Goal: Transaction & Acquisition: Purchase product/service

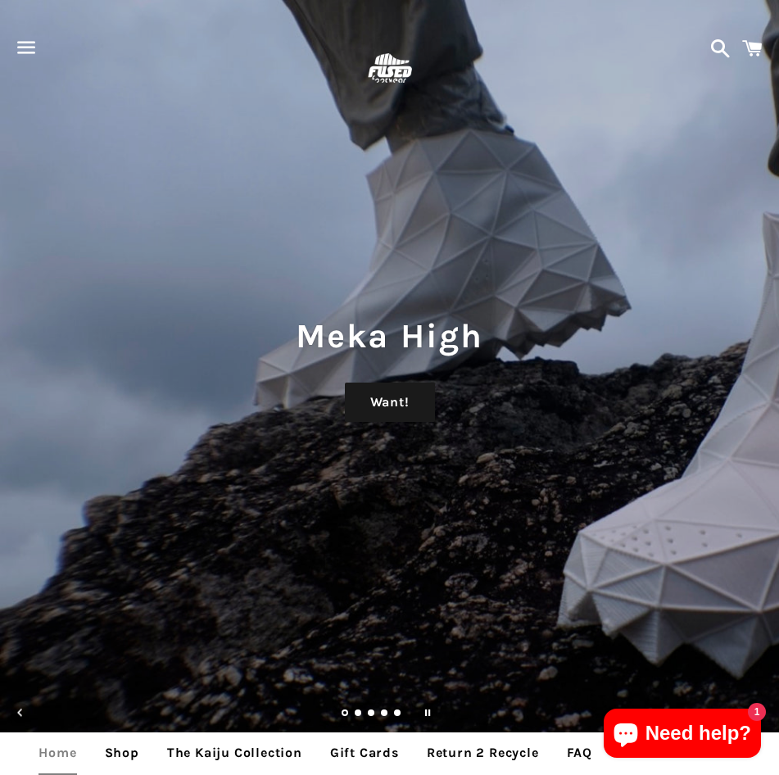
click at [41, 38] on span "button" at bounding box center [26, 47] width 37 height 49
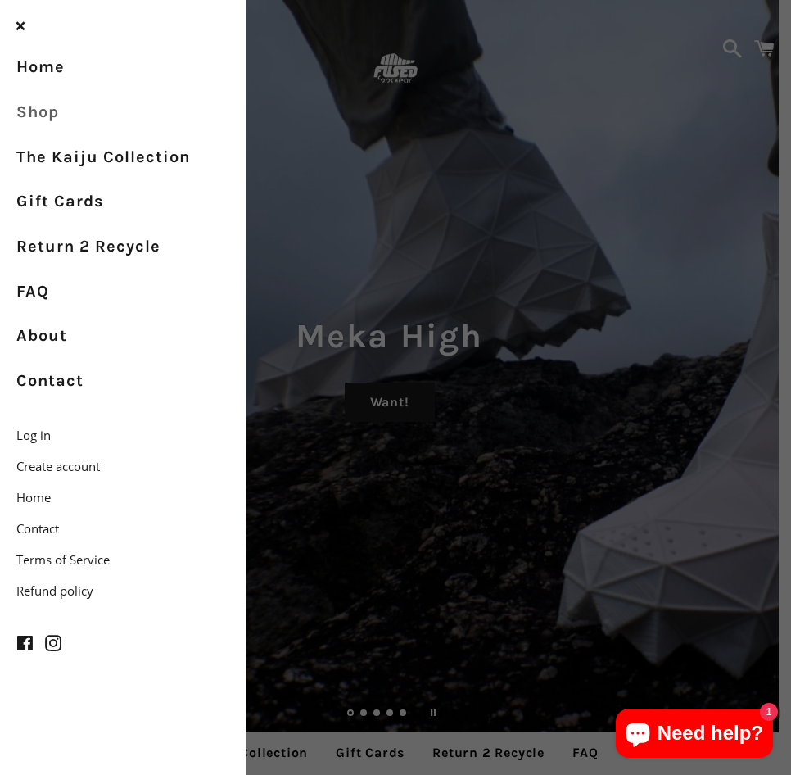
click at [60, 109] on link "Shop" at bounding box center [123, 112] width 246 height 45
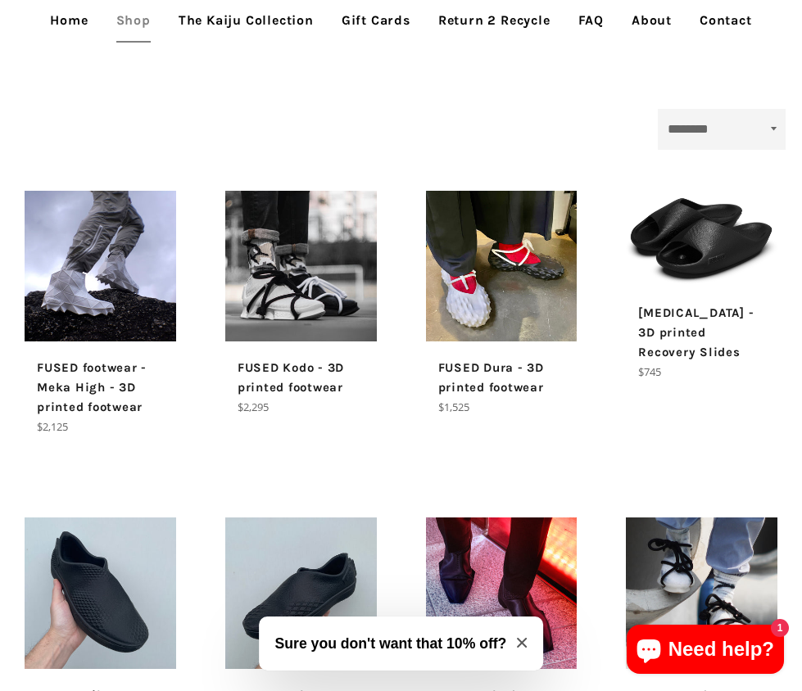
scroll to position [285, 0]
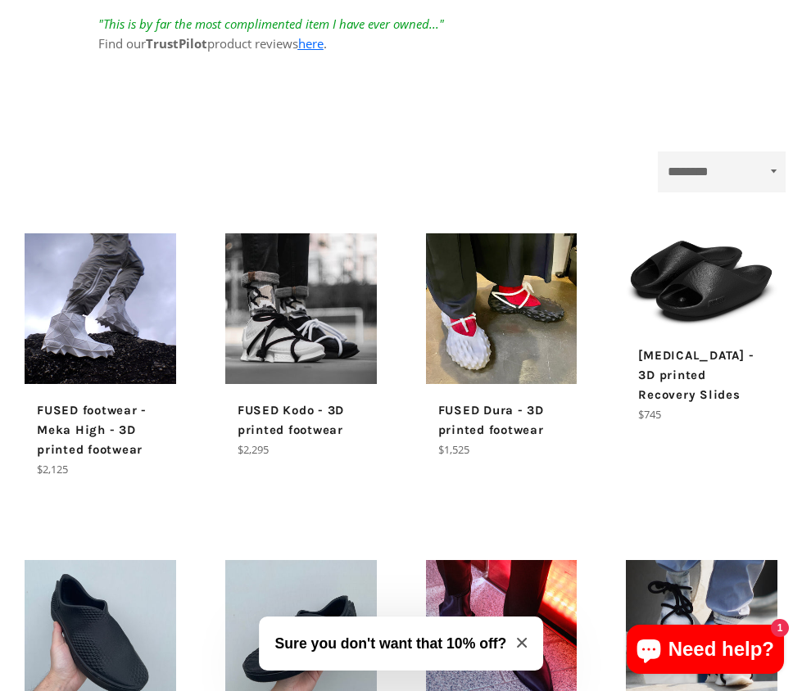
click at [683, 346] on p "[MEDICAL_DATA] - 3D printed Recovery Slides" at bounding box center [701, 375] width 127 height 59
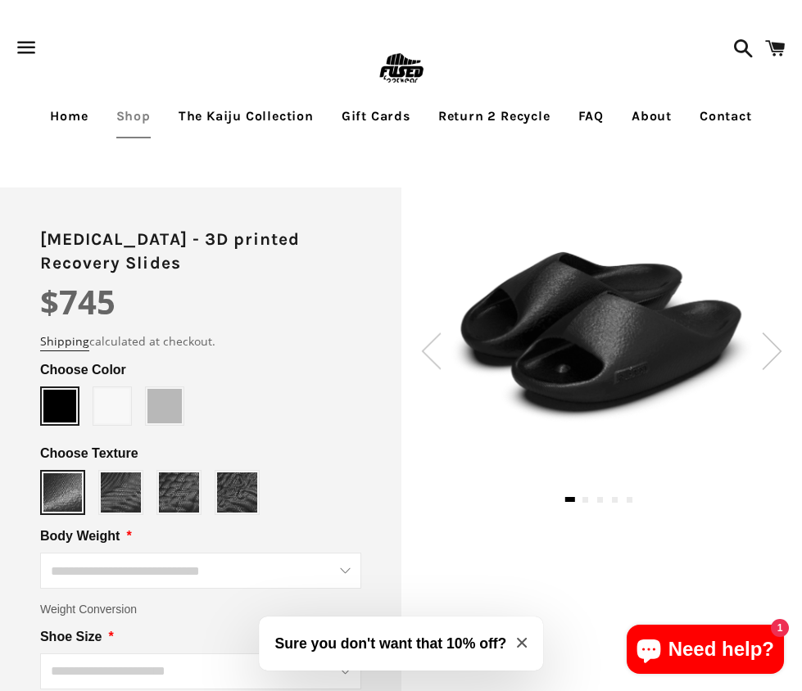
click at [776, 349] on img at bounding box center [772, 351] width 20 height 37
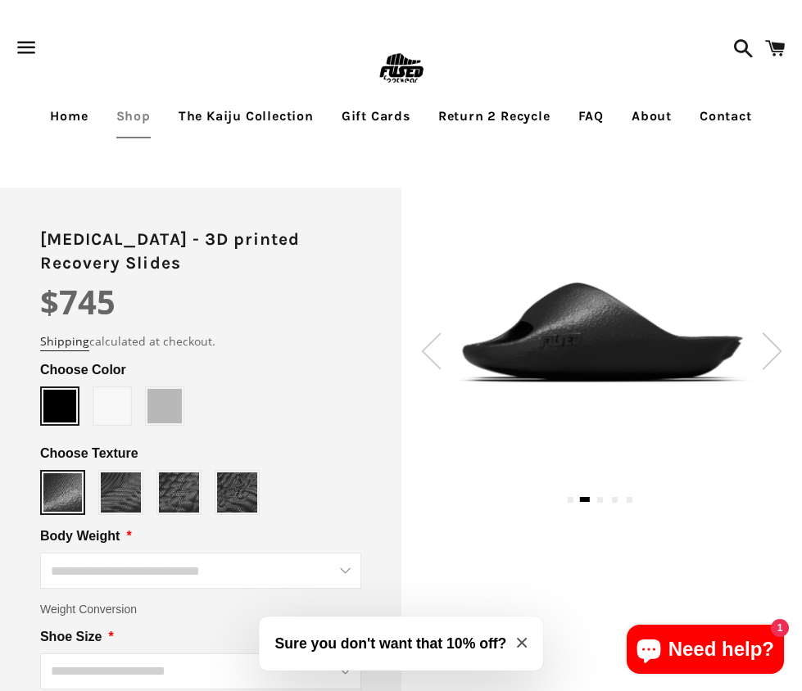
click at [776, 349] on img at bounding box center [772, 351] width 20 height 37
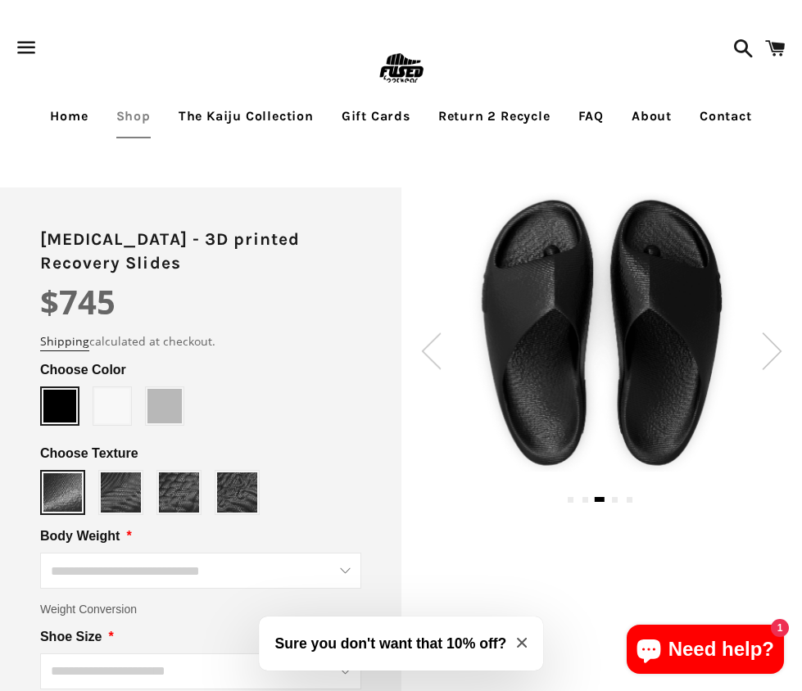
click at [777, 350] on img at bounding box center [772, 351] width 20 height 37
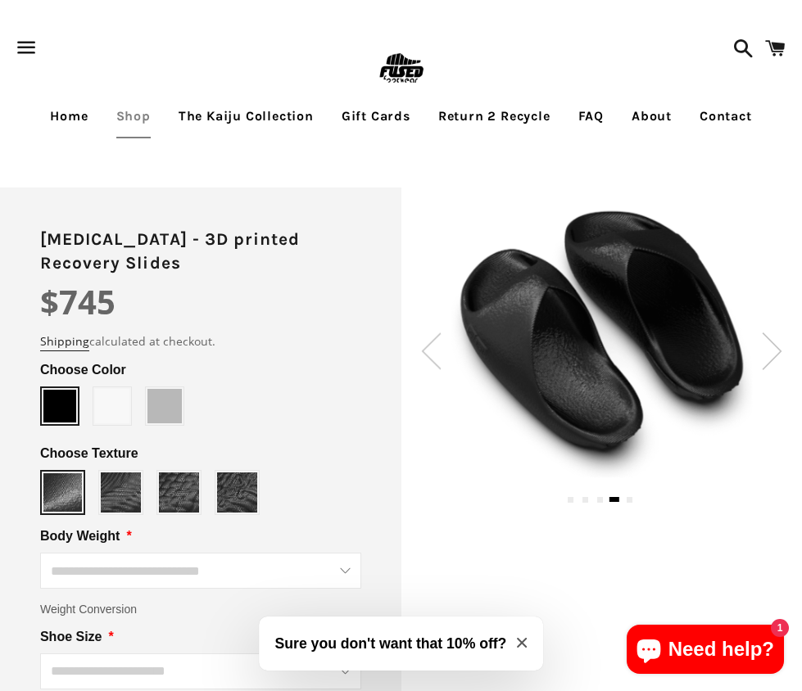
click at [778, 350] on img at bounding box center [772, 351] width 20 height 37
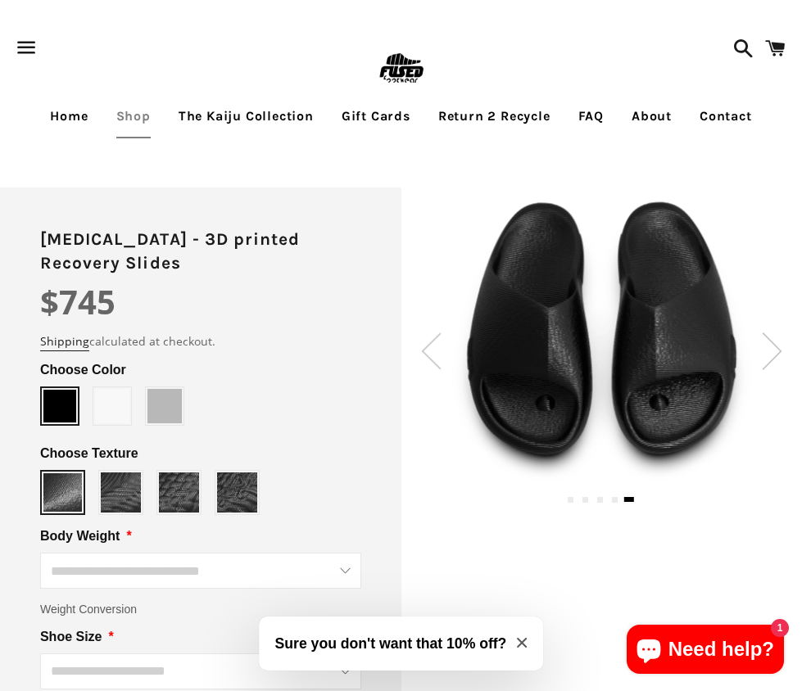
click at [780, 350] on img at bounding box center [772, 351] width 20 height 37
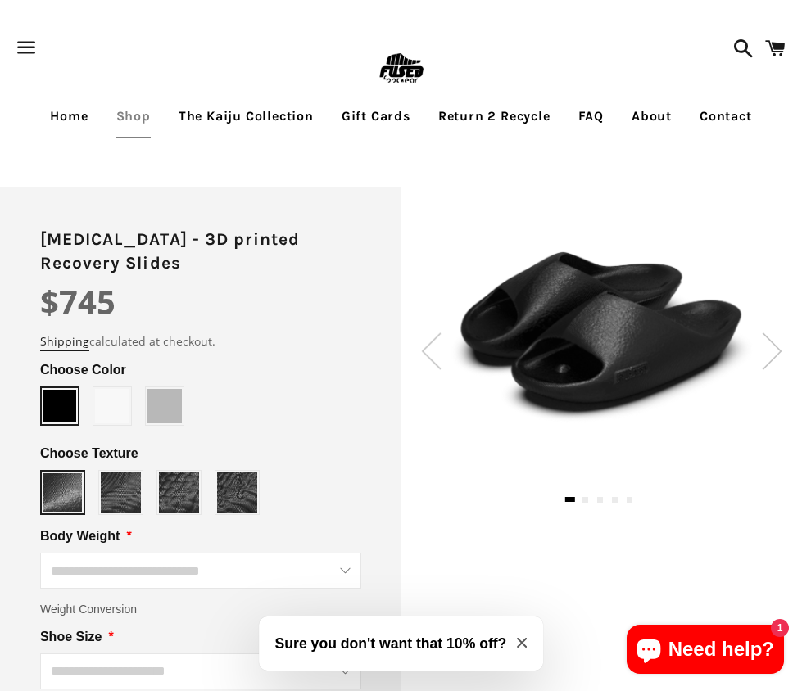
click at [781, 350] on img at bounding box center [772, 351] width 20 height 37
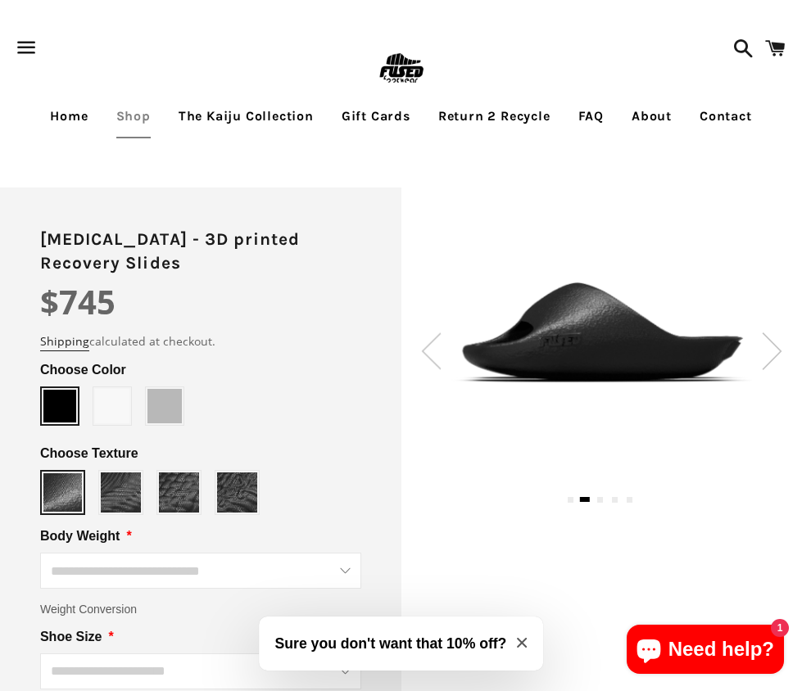
click at [781, 350] on img at bounding box center [772, 351] width 20 height 37
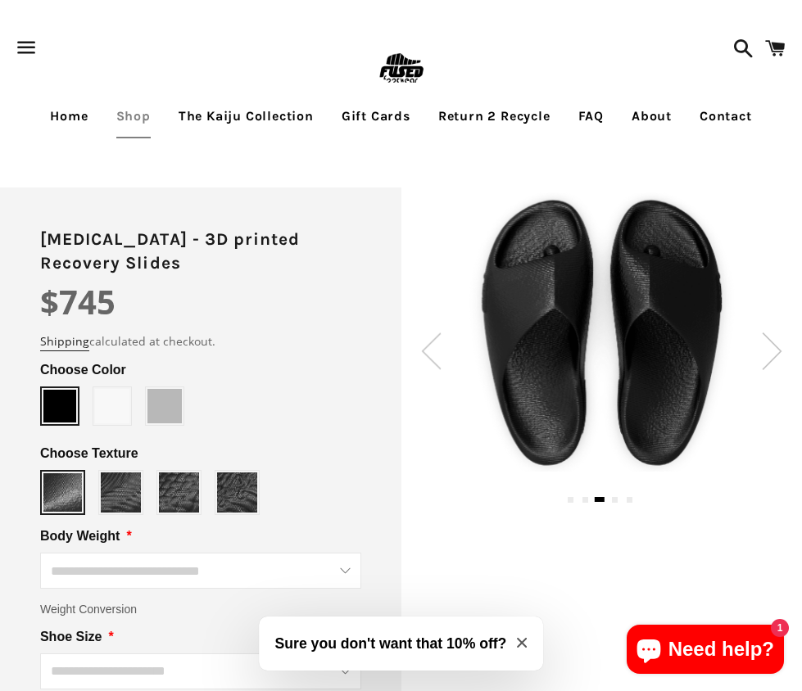
click at [771, 354] on img at bounding box center [772, 351] width 20 height 37
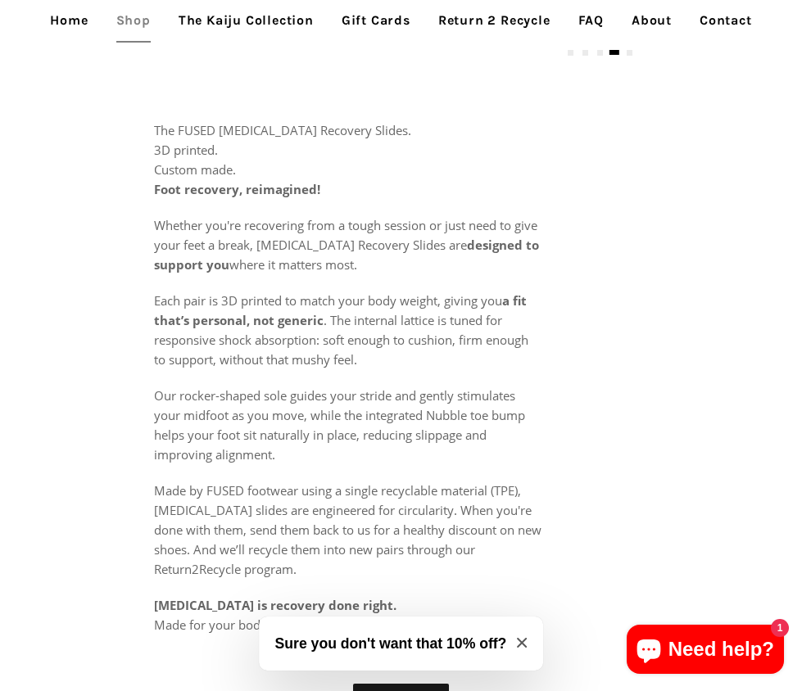
scroll to position [819, 0]
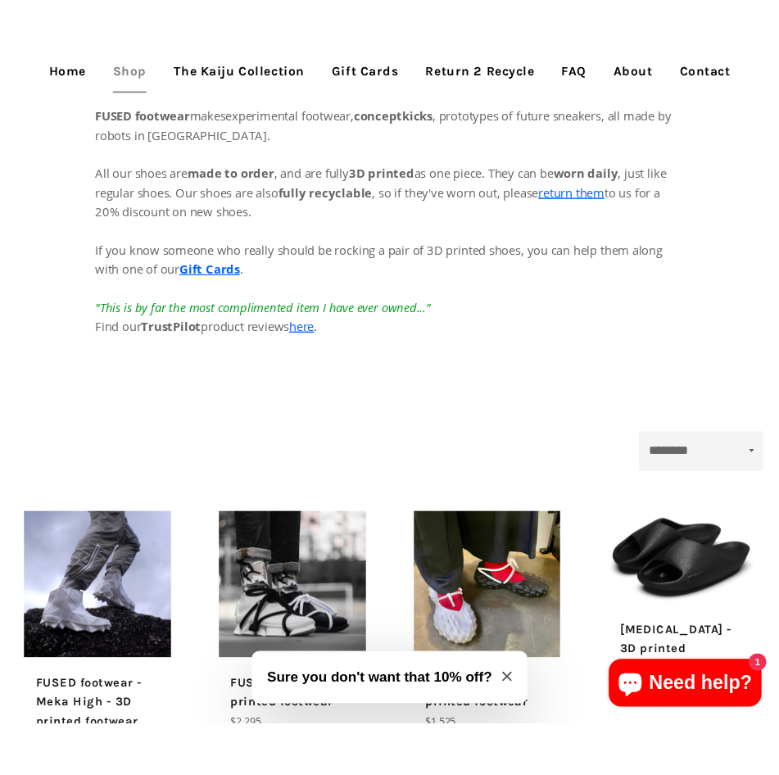
scroll to position [88, 0]
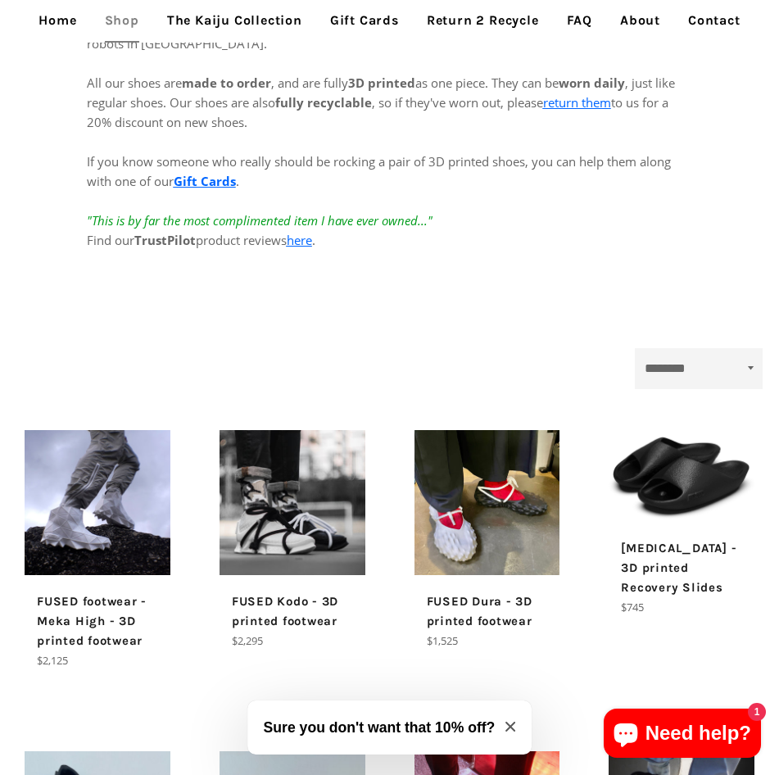
click at [306, 620] on p "FUSED Kodo - 3D printed footwear" at bounding box center [292, 610] width 121 height 39
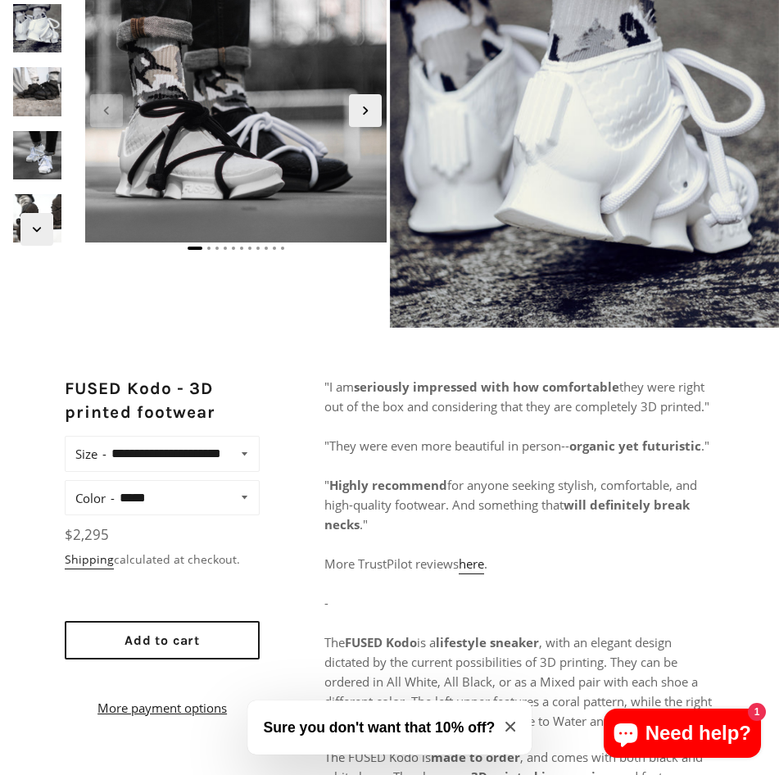
scroll to position [164, 0]
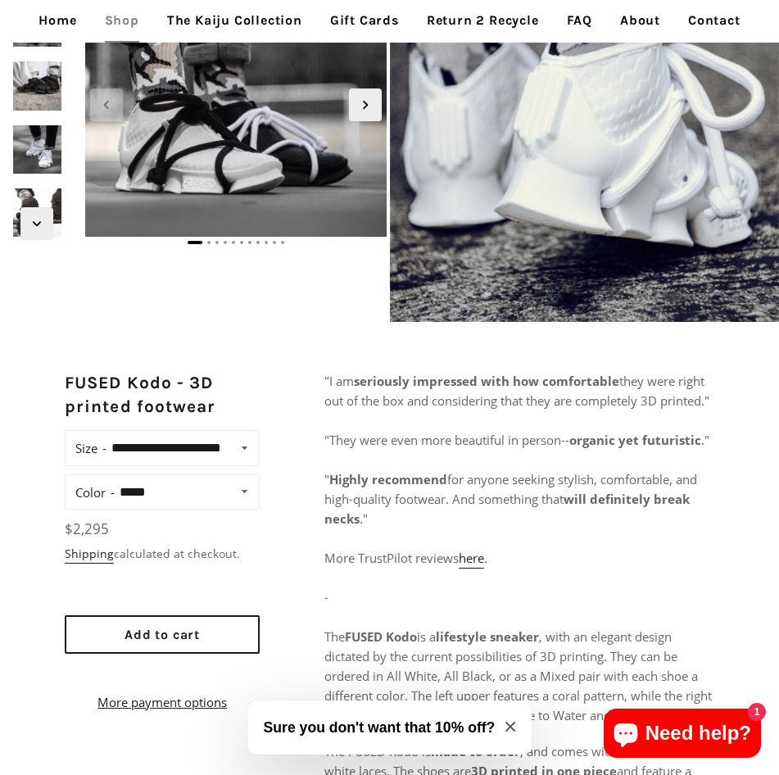
click at [511, 727] on icon "Close modal" at bounding box center [510, 727] width 10 height 10
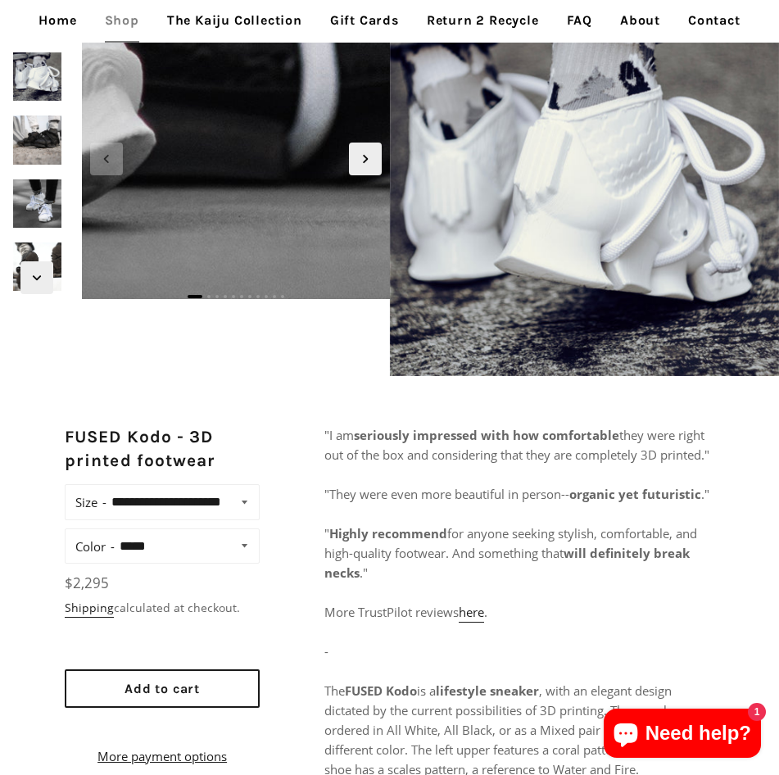
scroll to position [0, 0]
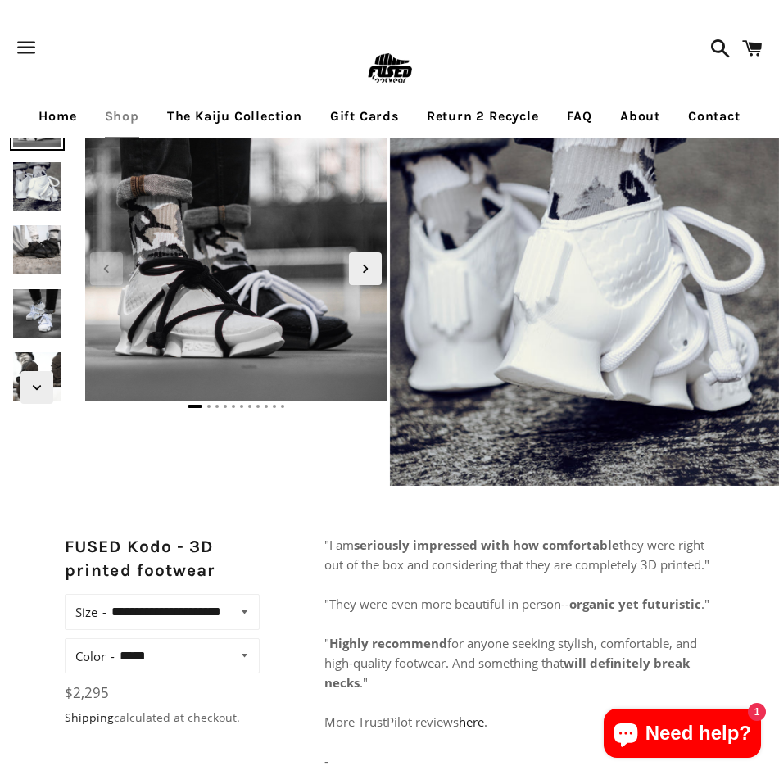
click at [44, 188] on img at bounding box center [37, 186] width 55 height 55
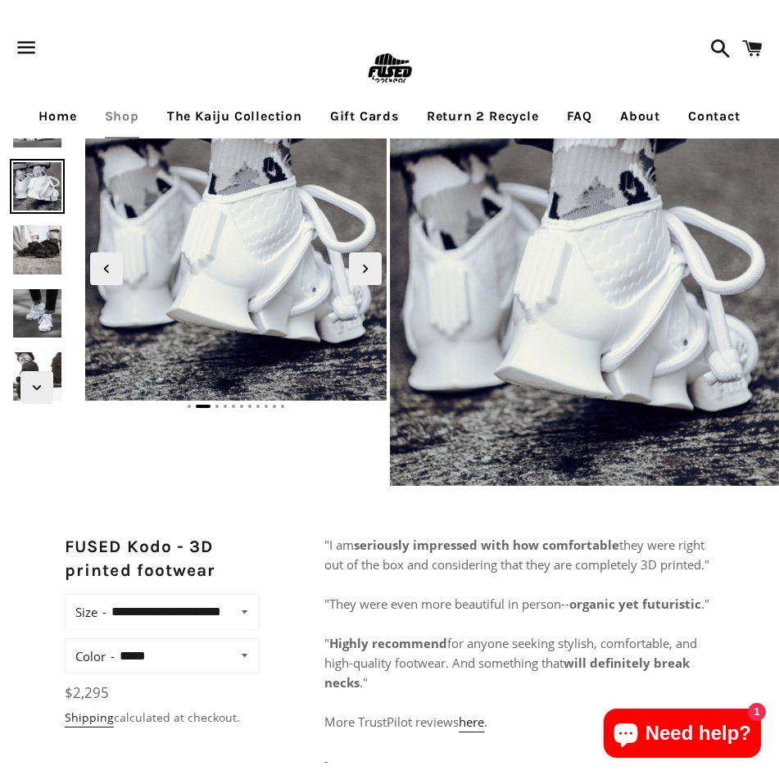
click at [49, 321] on img at bounding box center [37, 313] width 55 height 55
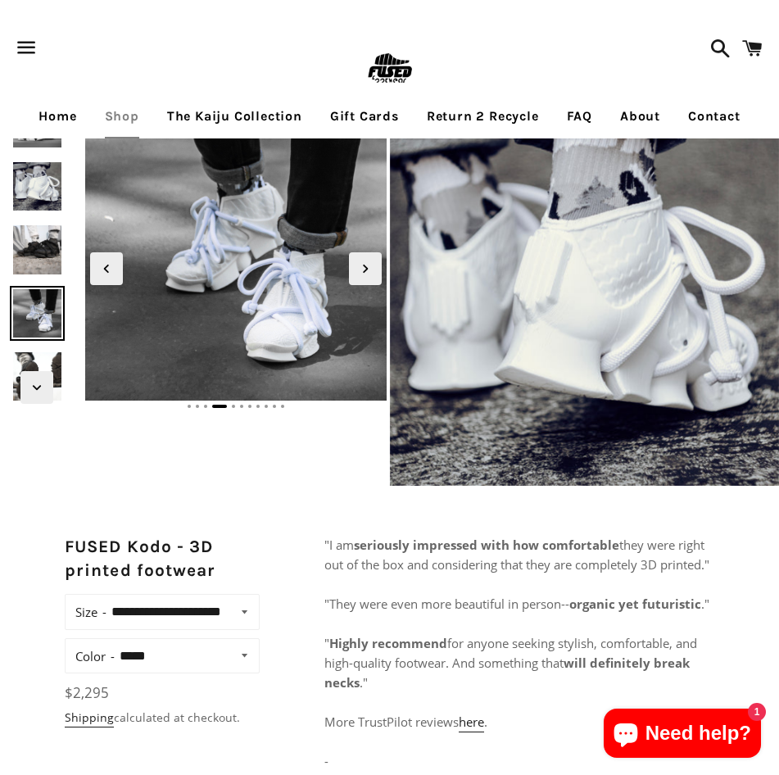
click at [47, 256] on img at bounding box center [37, 249] width 55 height 55
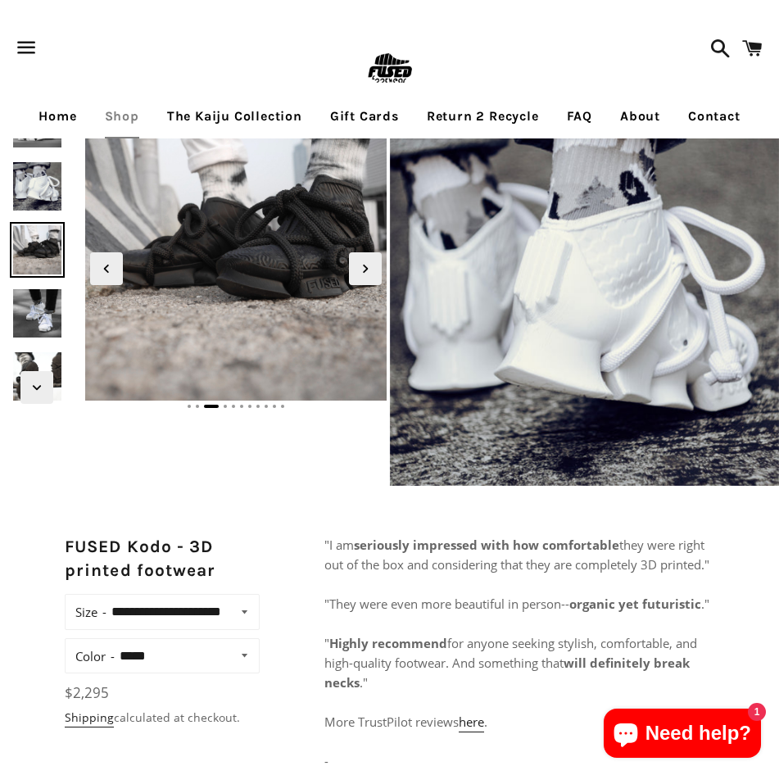
click at [38, 317] on img at bounding box center [37, 313] width 55 height 55
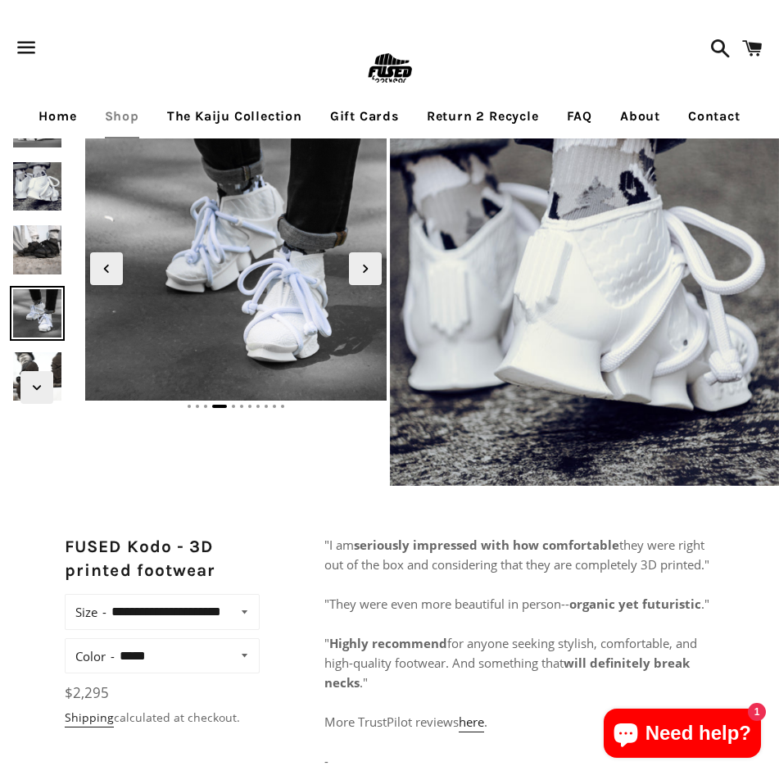
click at [48, 357] on img at bounding box center [37, 376] width 55 height 55
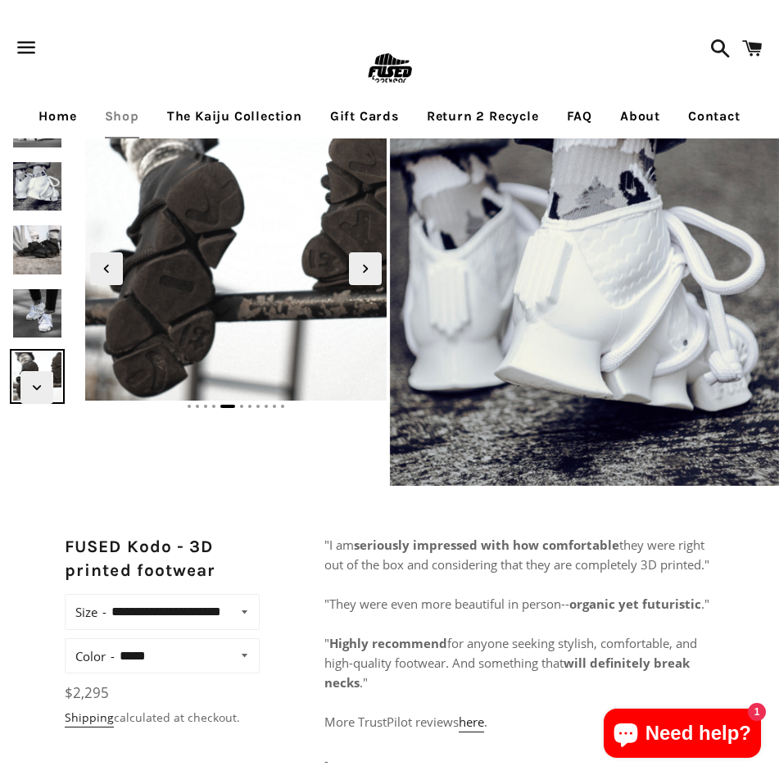
click at [45, 310] on img at bounding box center [37, 313] width 55 height 55
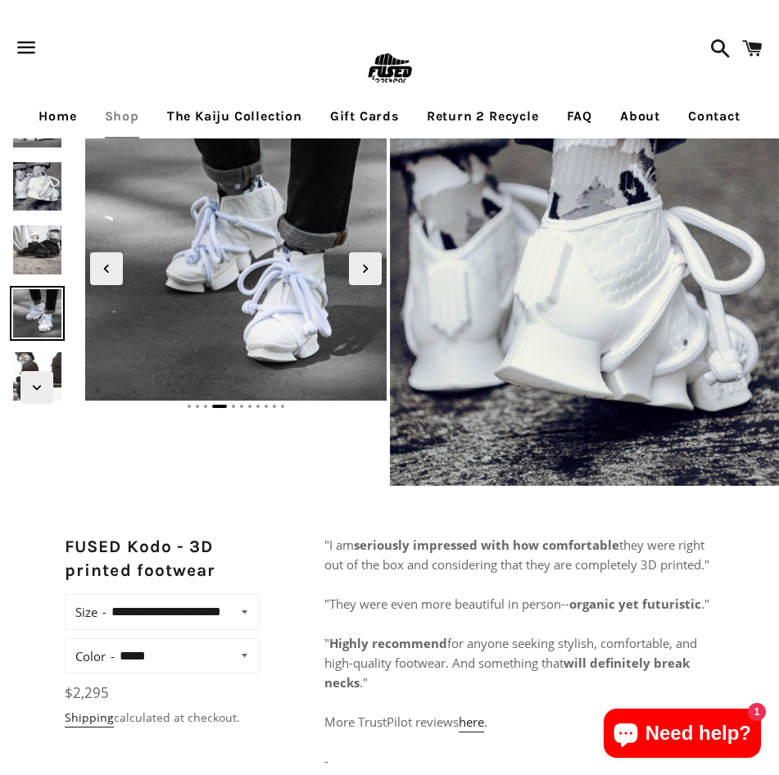
click at [49, 269] on img at bounding box center [37, 249] width 55 height 55
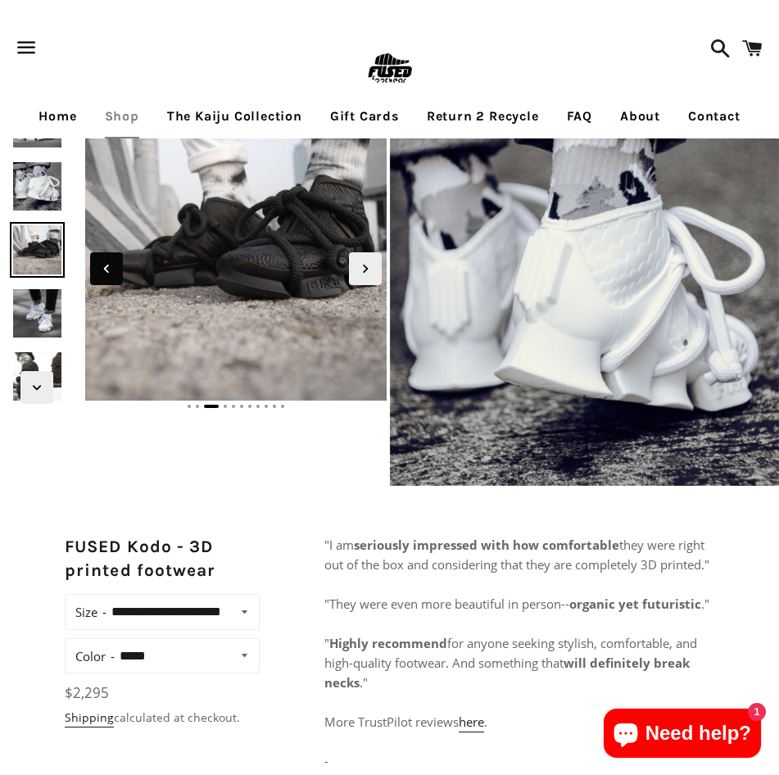
click at [115, 271] on icon "Previous slide" at bounding box center [106, 269] width 18 height 18
click at [114, 269] on icon "Previous slide" at bounding box center [106, 269] width 18 height 18
click at [111, 269] on icon "Previous slide" at bounding box center [106, 269] width 18 height 18
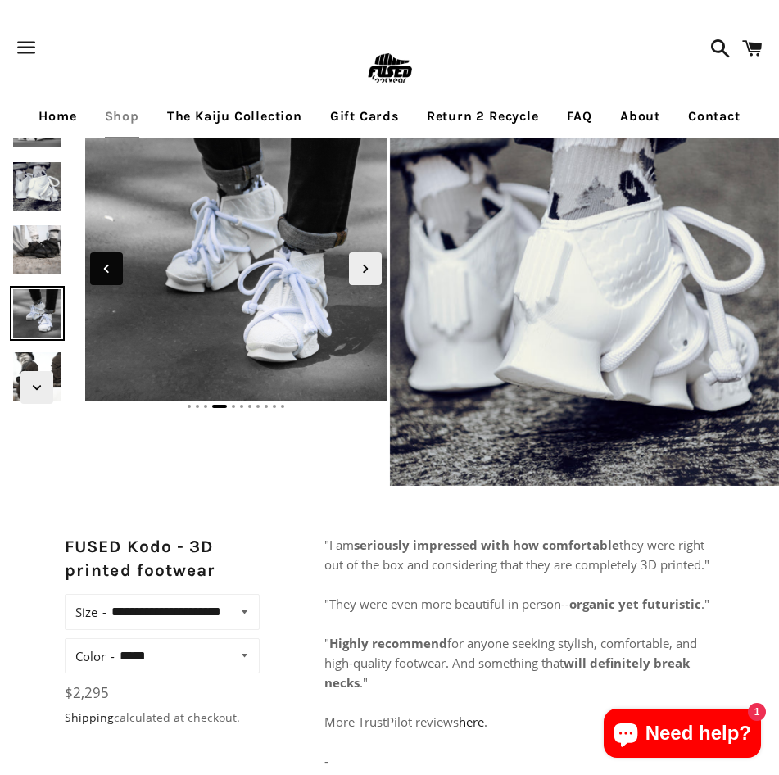
click at [111, 269] on icon "Previous slide" at bounding box center [106, 269] width 18 height 18
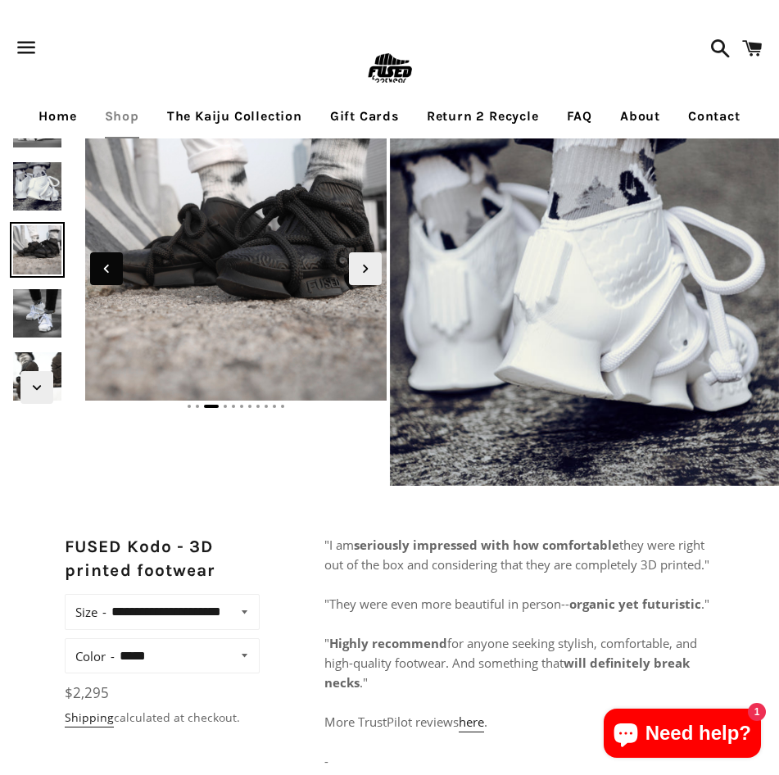
click at [111, 267] on icon "Previous slide" at bounding box center [106, 269] width 18 height 18
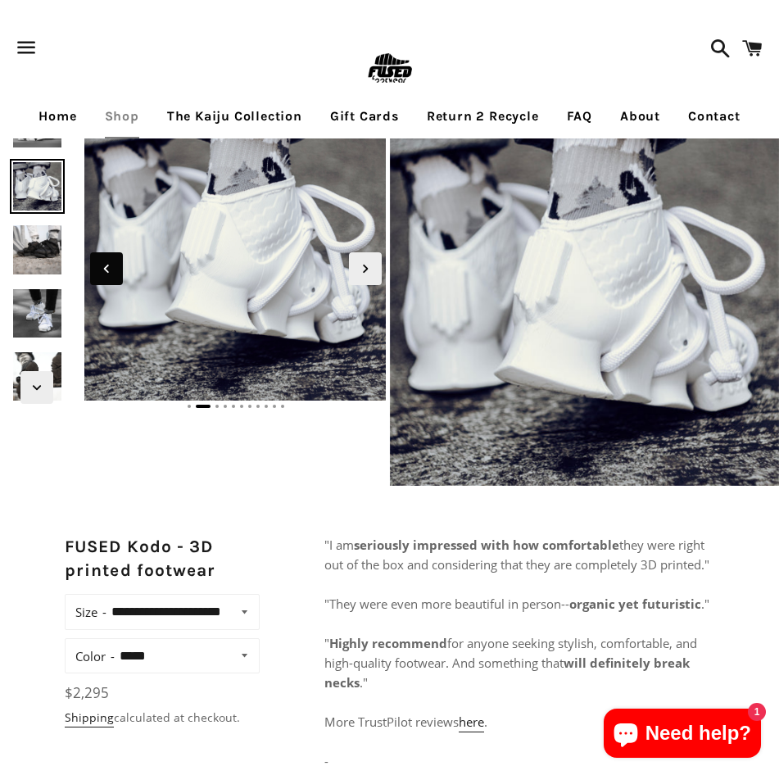
click at [110, 265] on icon "Previous slide" at bounding box center [106, 269] width 18 height 18
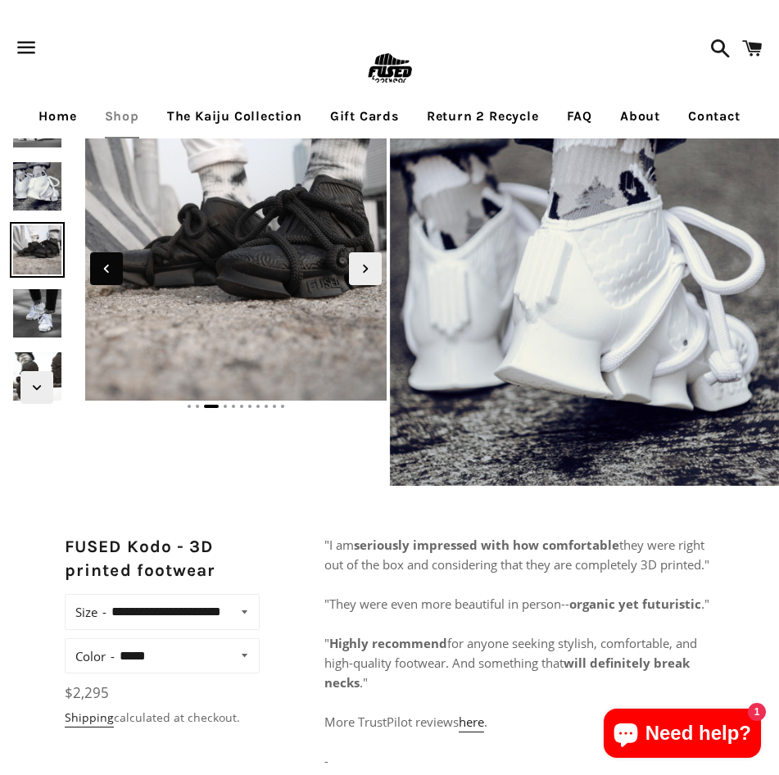
click at [110, 265] on icon "Previous slide" at bounding box center [106, 269] width 18 height 18
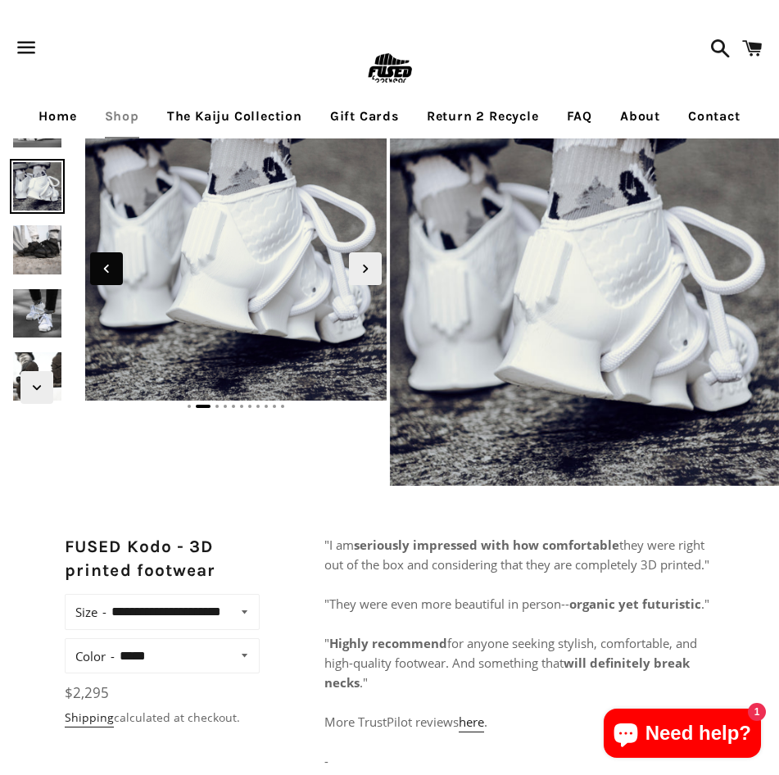
click at [110, 265] on icon "Previous slide" at bounding box center [106, 269] width 18 height 18
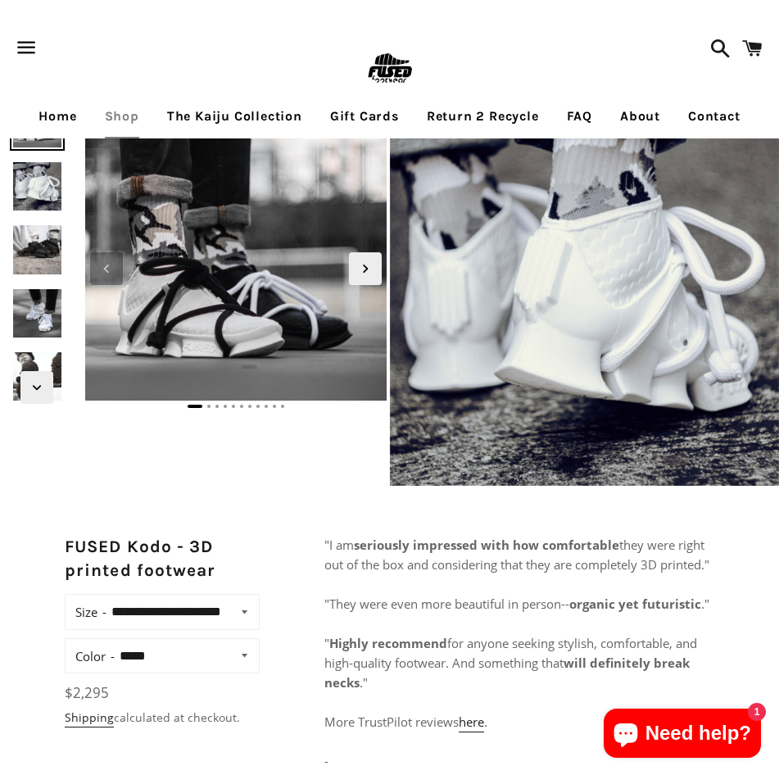
click at [110, 265] on icon "Previous slide" at bounding box center [106, 269] width 18 height 18
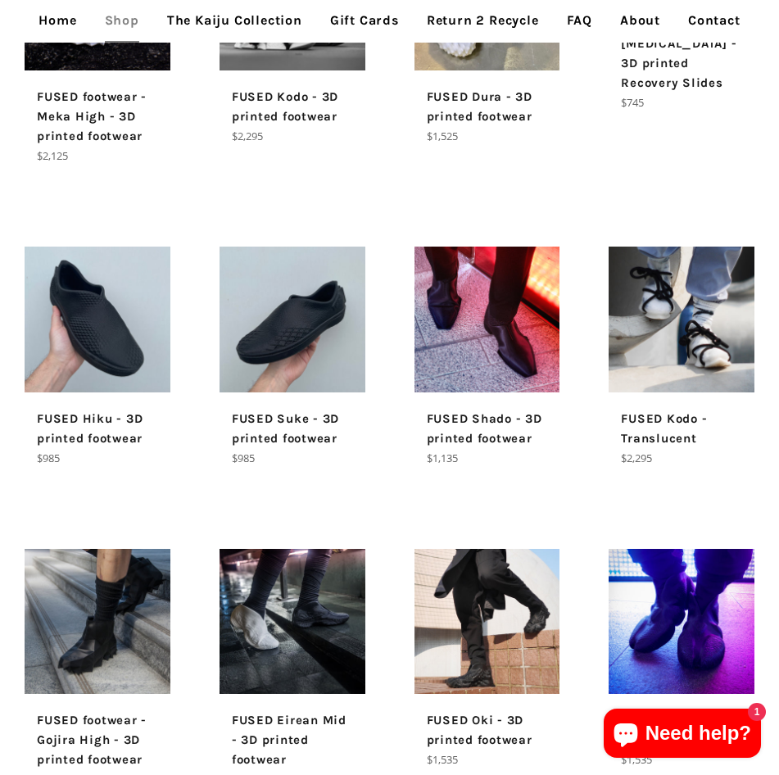
scroll to position [655, 0]
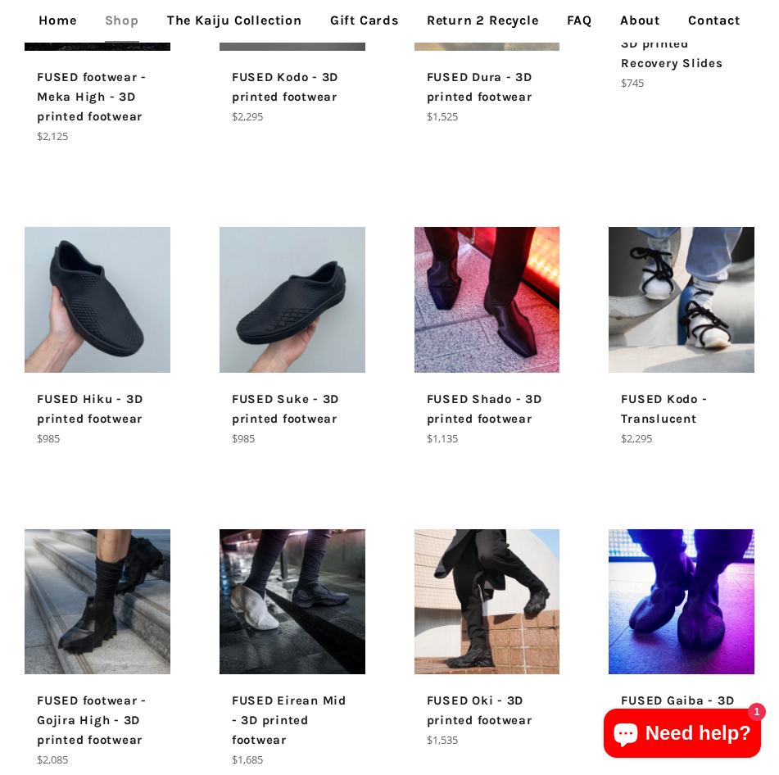
click at [667, 273] on img at bounding box center [682, 300] width 146 height 146
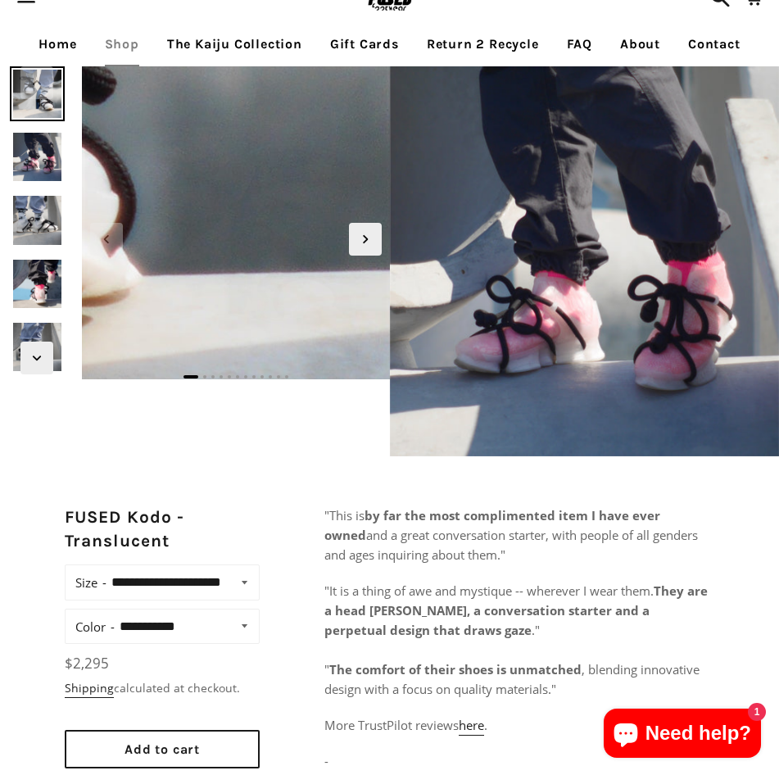
scroll to position [82, 0]
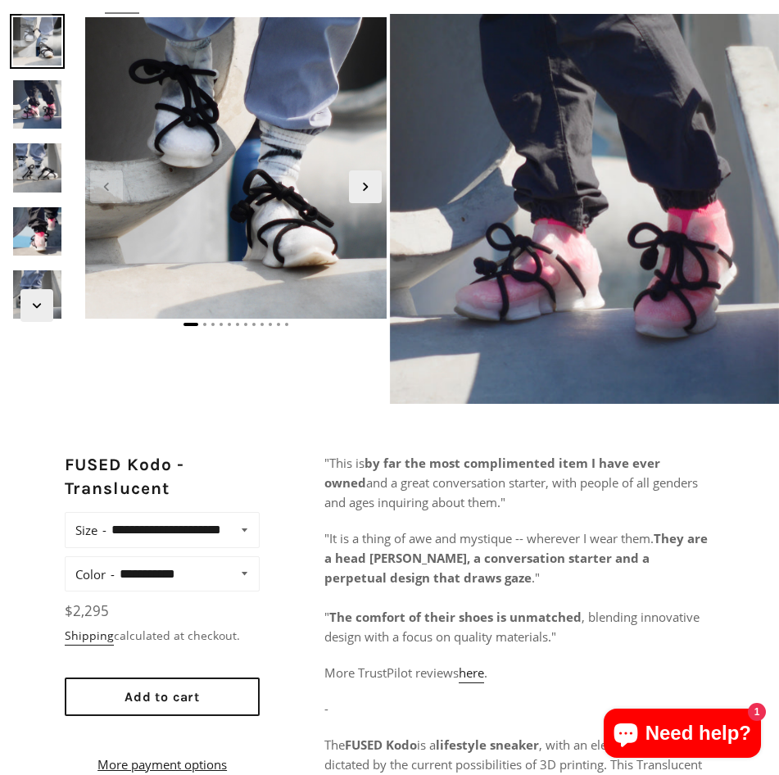
click at [35, 84] on img at bounding box center [37, 104] width 55 height 55
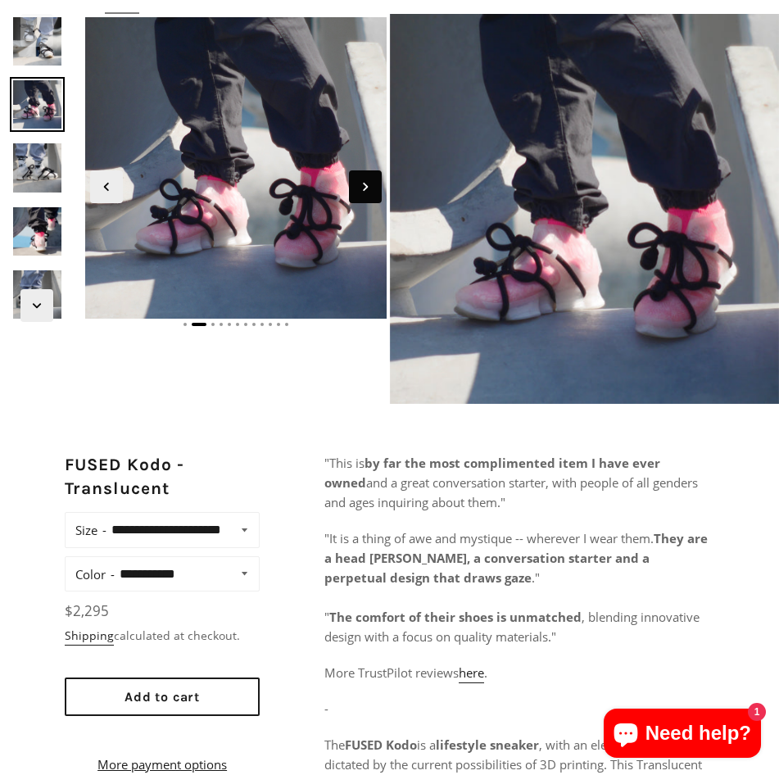
click at [364, 195] on icon "Next slide" at bounding box center [365, 187] width 18 height 18
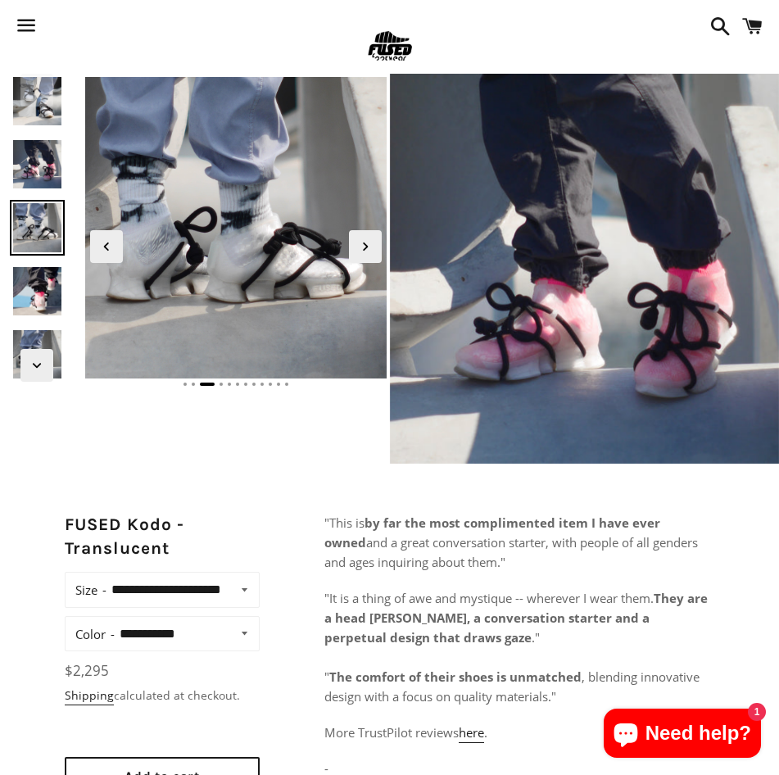
scroll to position [0, 0]
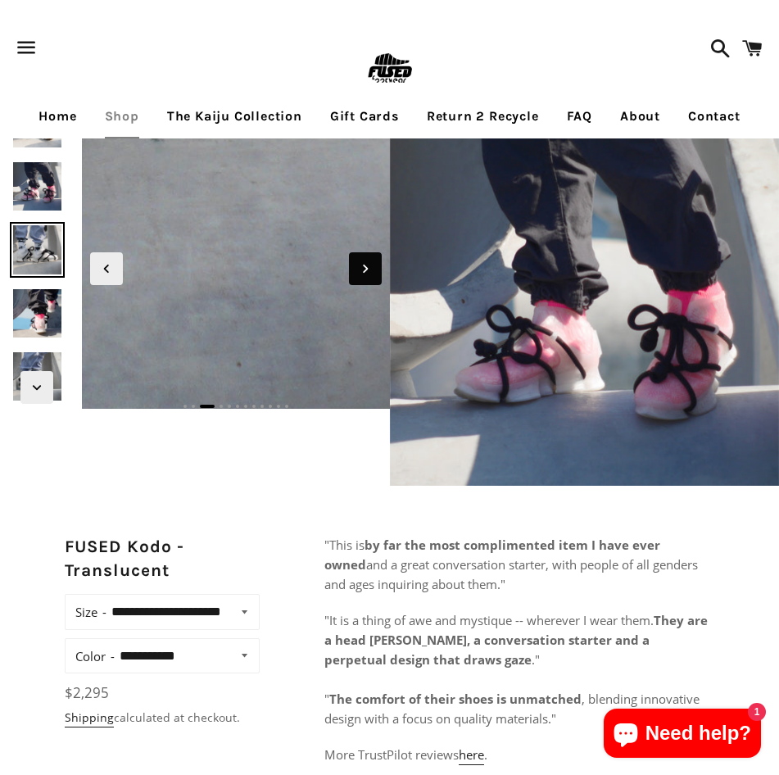
click at [374, 272] on span "Next slide" at bounding box center [365, 268] width 33 height 33
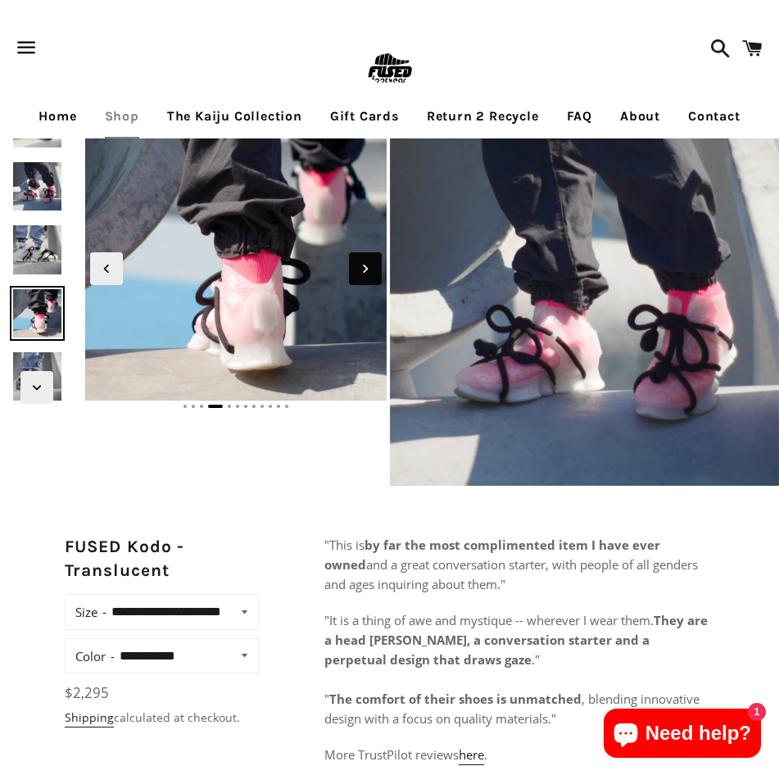
click at [373, 272] on icon "Next slide" at bounding box center [365, 269] width 18 height 18
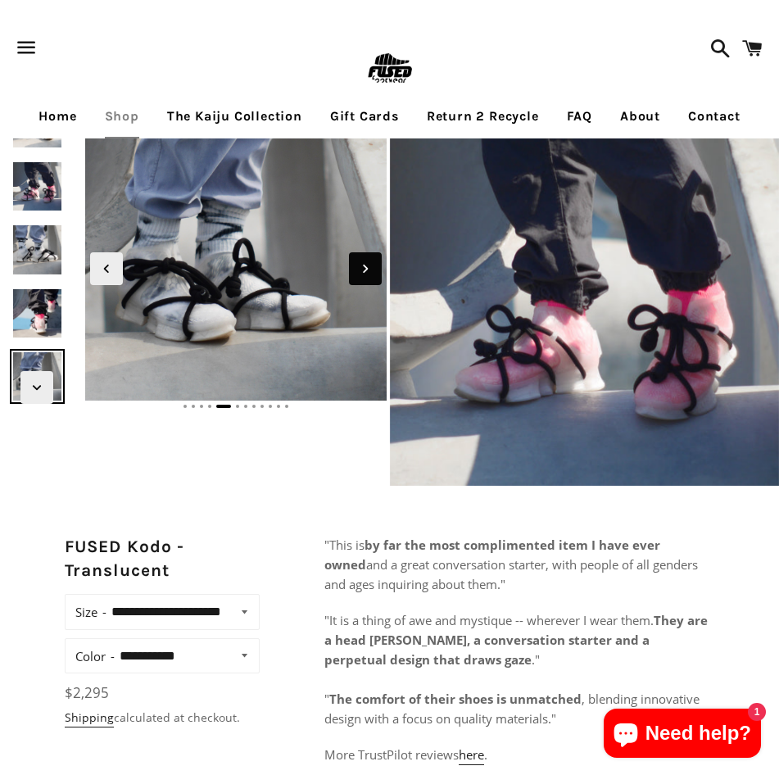
click at [373, 273] on icon "Next slide" at bounding box center [365, 269] width 18 height 18
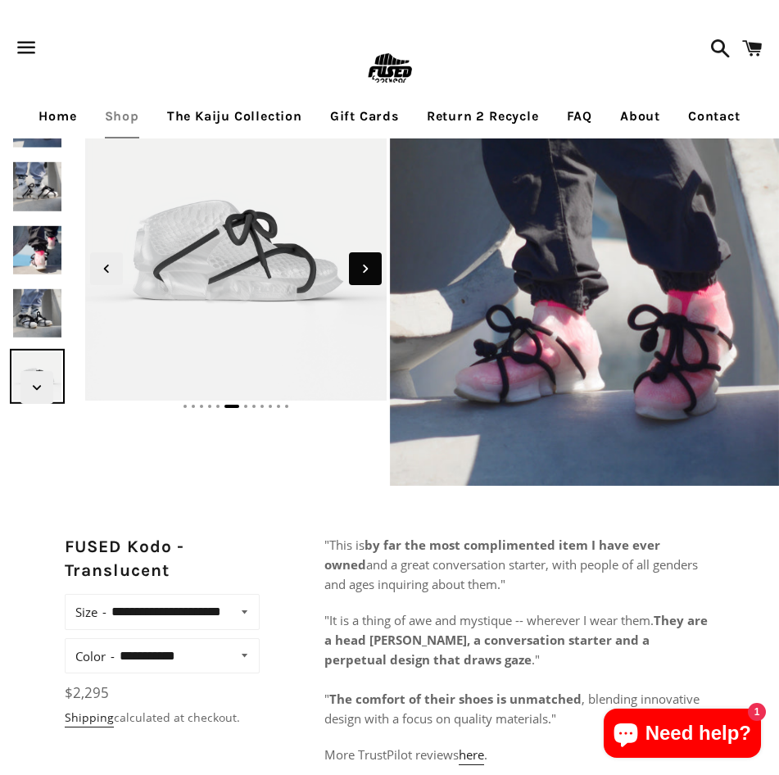
click at [369, 273] on icon "Next slide" at bounding box center [365, 269] width 18 height 18
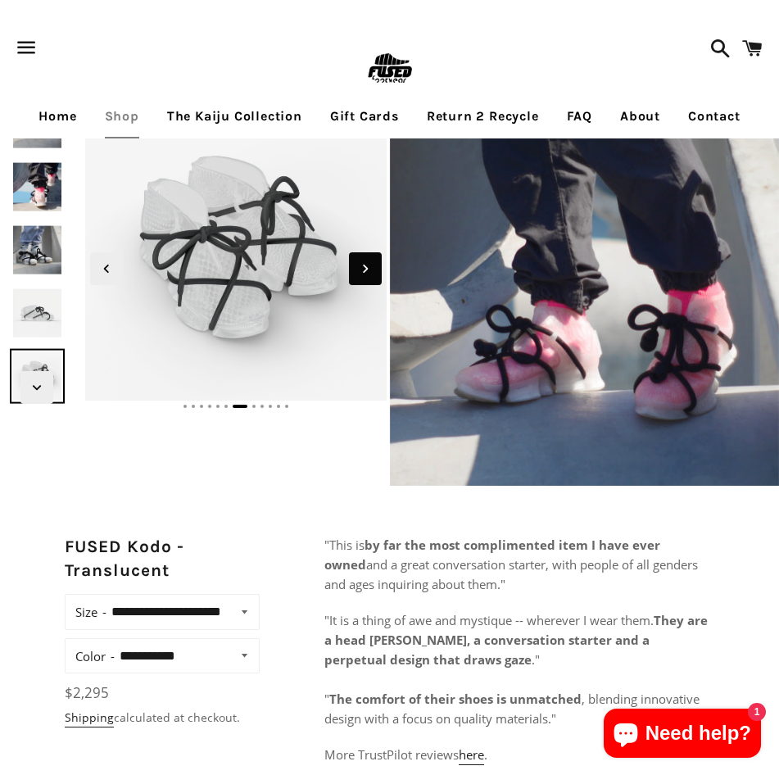
click at [370, 273] on icon "Next slide" at bounding box center [365, 269] width 18 height 18
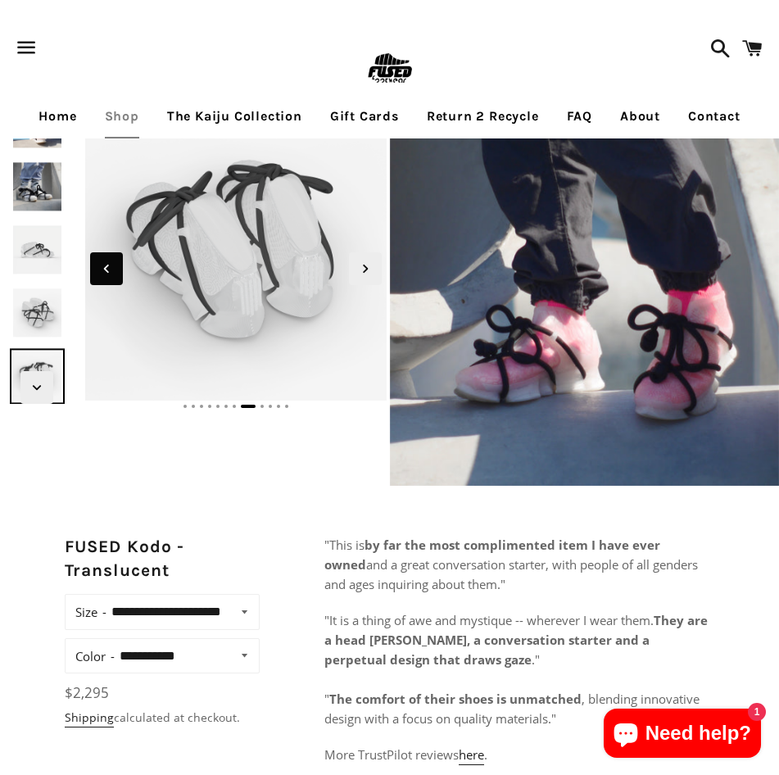
click at [105, 271] on icon "Previous slide" at bounding box center [106, 269] width 18 height 18
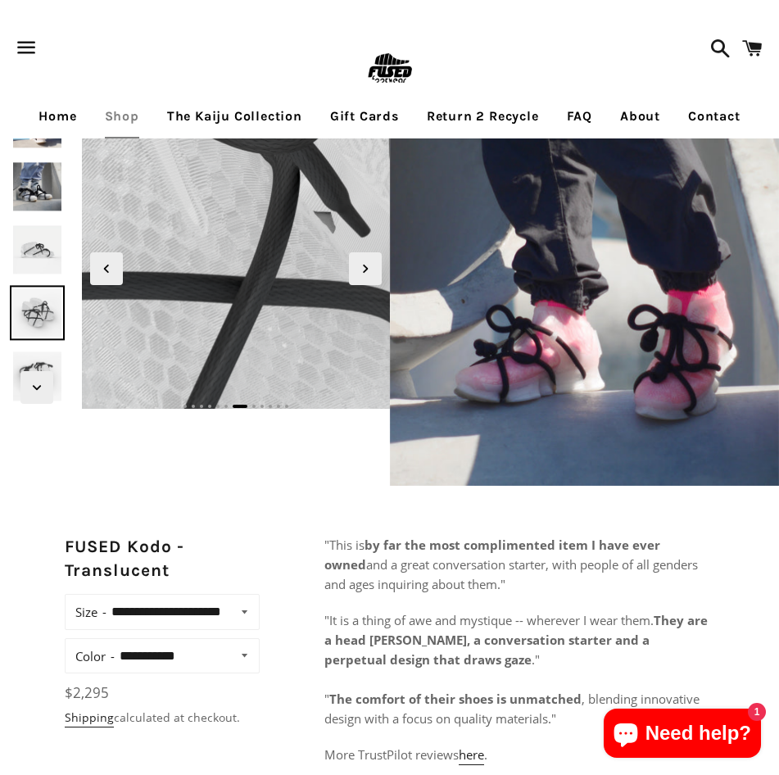
click at [219, 285] on img at bounding box center [273, 139] width 1406 height 1406
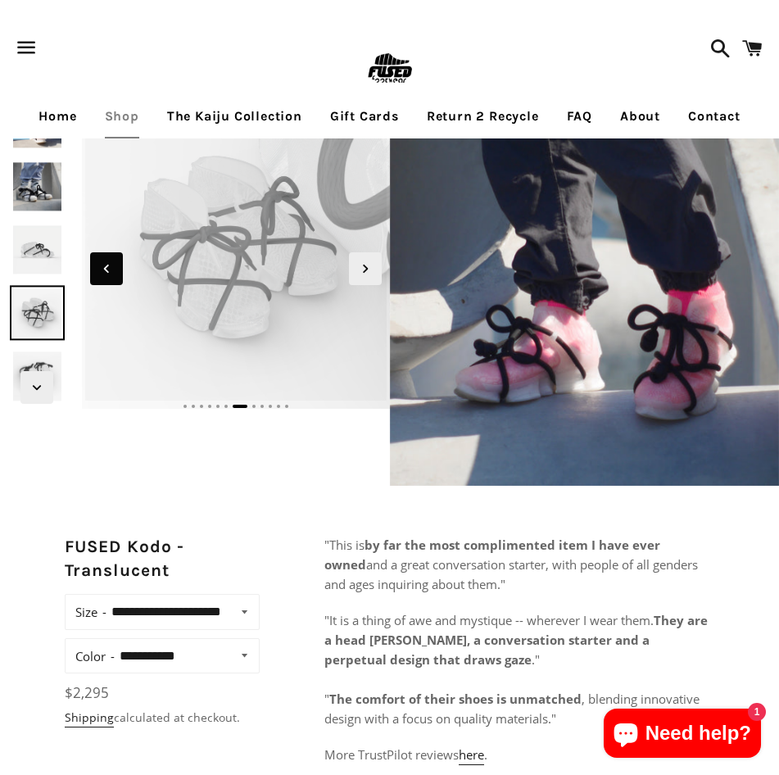
click at [105, 277] on icon "Previous slide" at bounding box center [106, 269] width 18 height 18
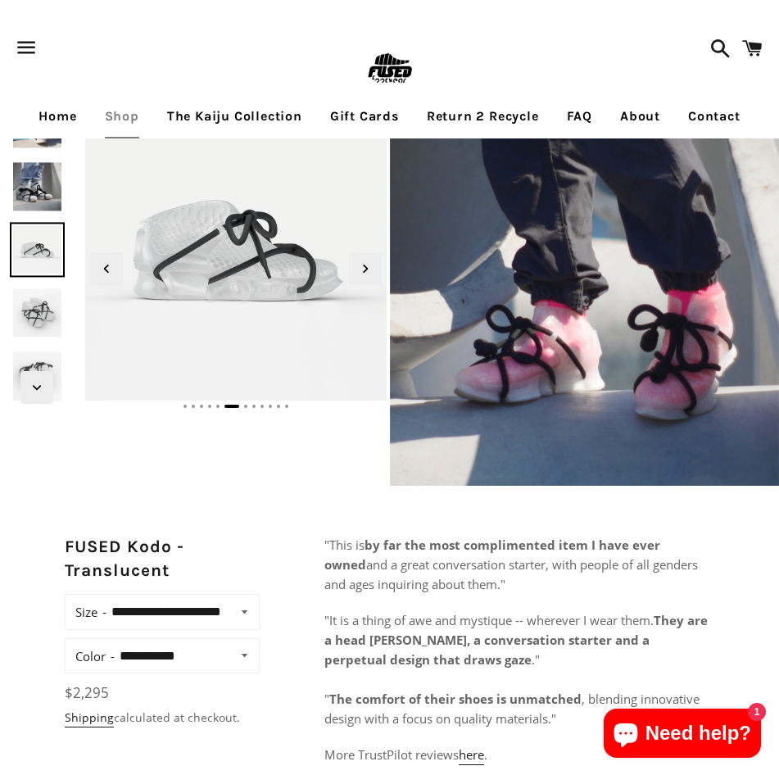
click at [41, 313] on img at bounding box center [37, 313] width 55 height 55
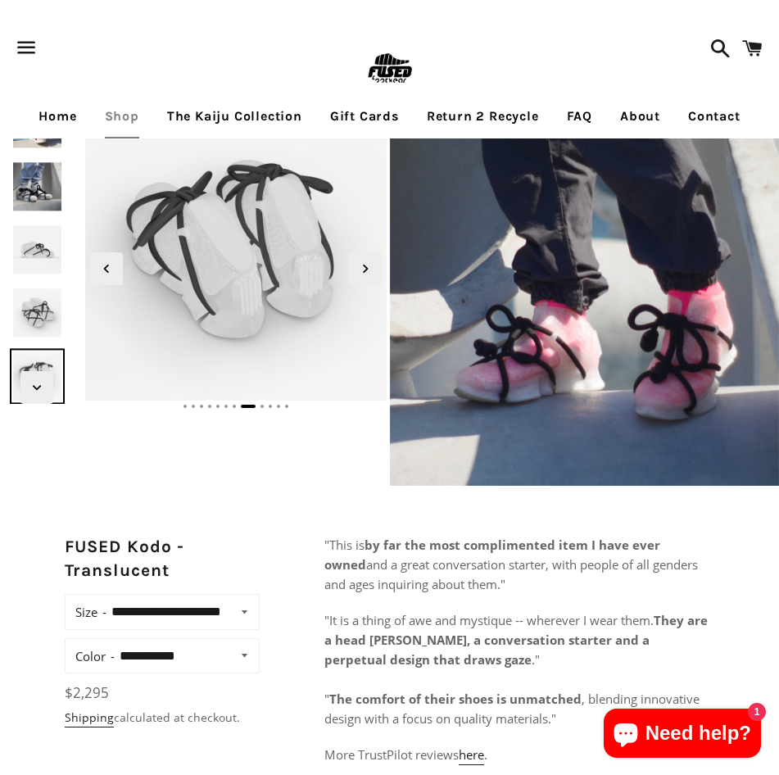
click at [34, 308] on img at bounding box center [37, 313] width 55 height 55
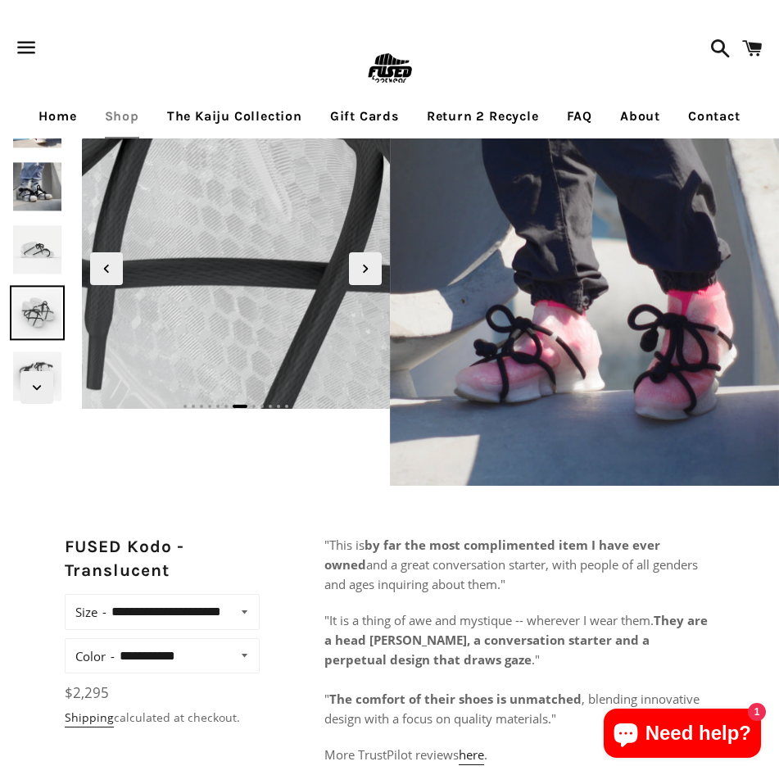
click at [202, 289] on img at bounding box center [357, 126] width 1406 height 1406
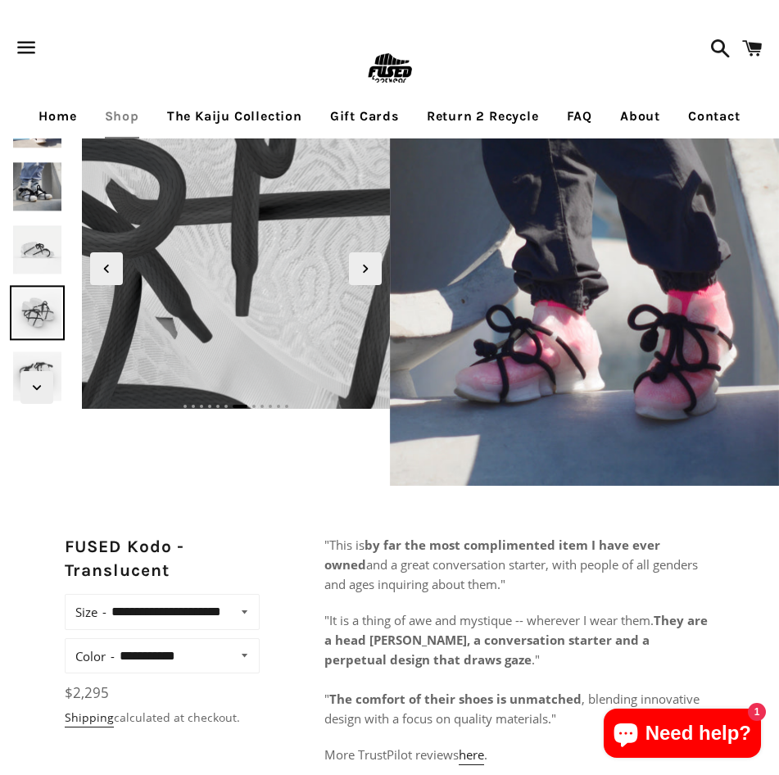
click at [269, 251] on img at bounding box center [115, 245] width 1406 height 1406
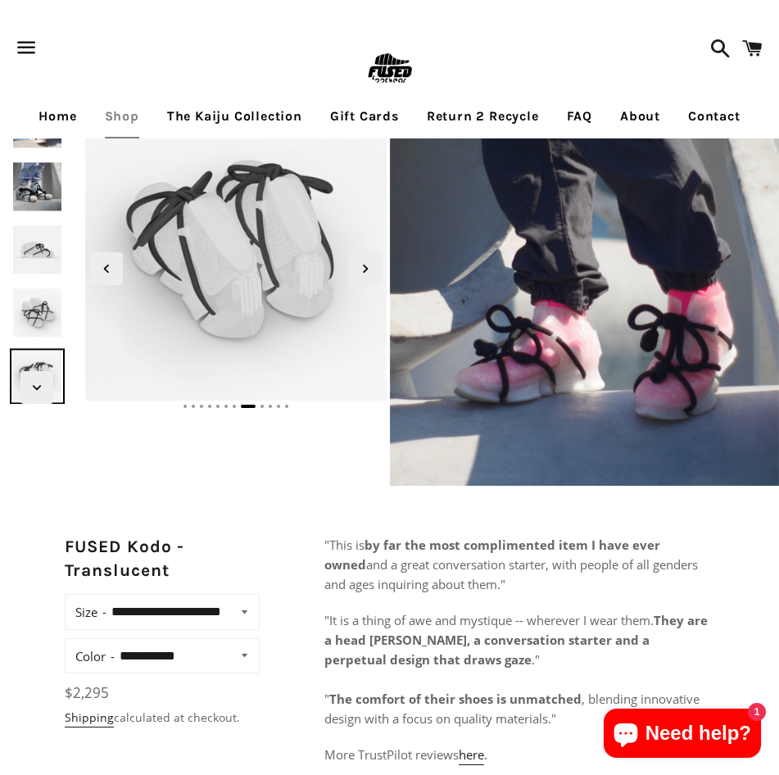
click at [269, 251] on img at bounding box center [785, 12] width 1406 height 1406
click at [41, 311] on img at bounding box center [37, 313] width 55 height 55
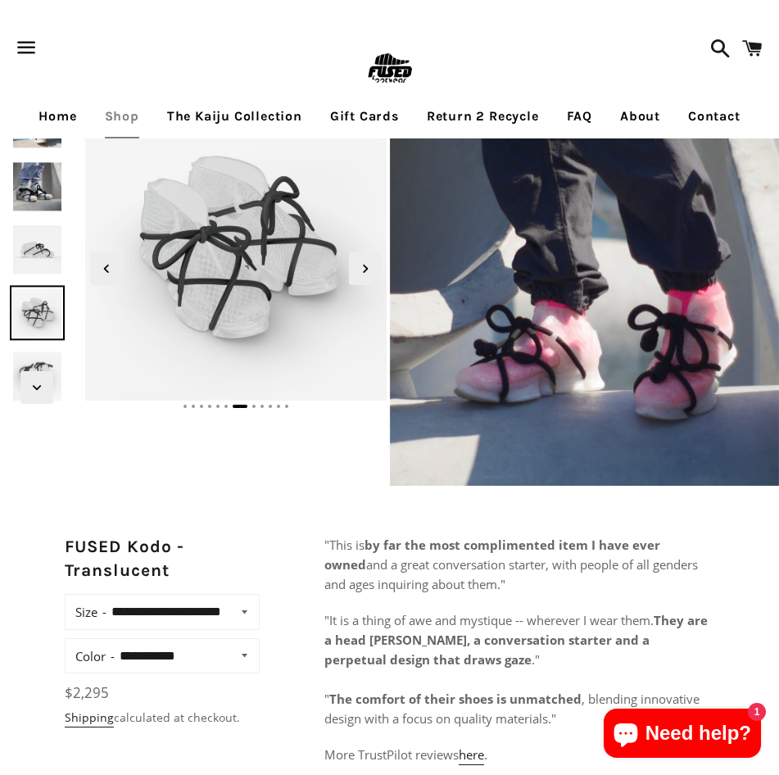
click at [568, 343] on img at bounding box center [585, 291] width 390 height 390
click at [363, 274] on icon "Next slide" at bounding box center [365, 269] width 18 height 18
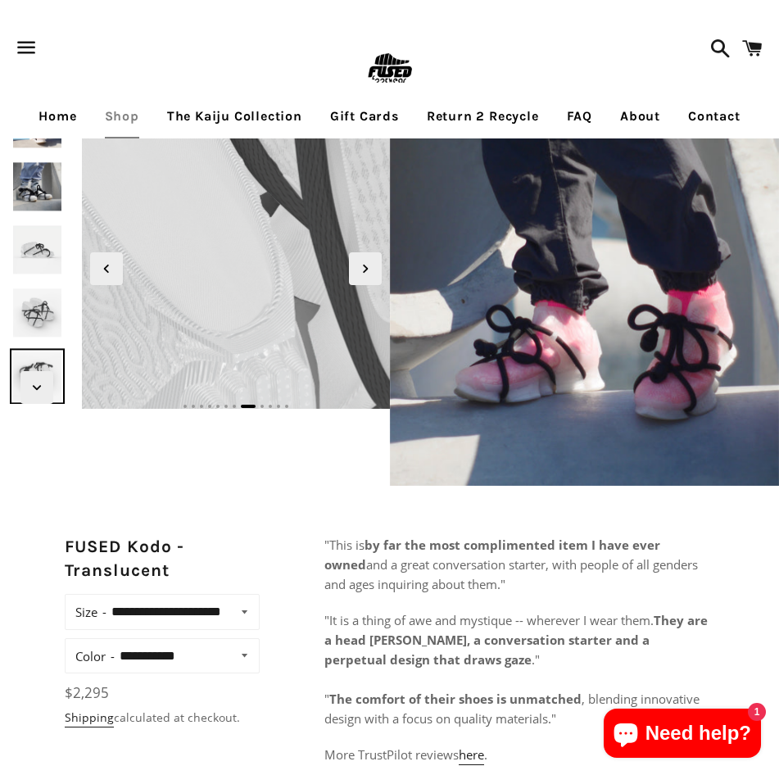
click at [247, 253] on img at bounding box center [197, 237] width 1406 height 1406
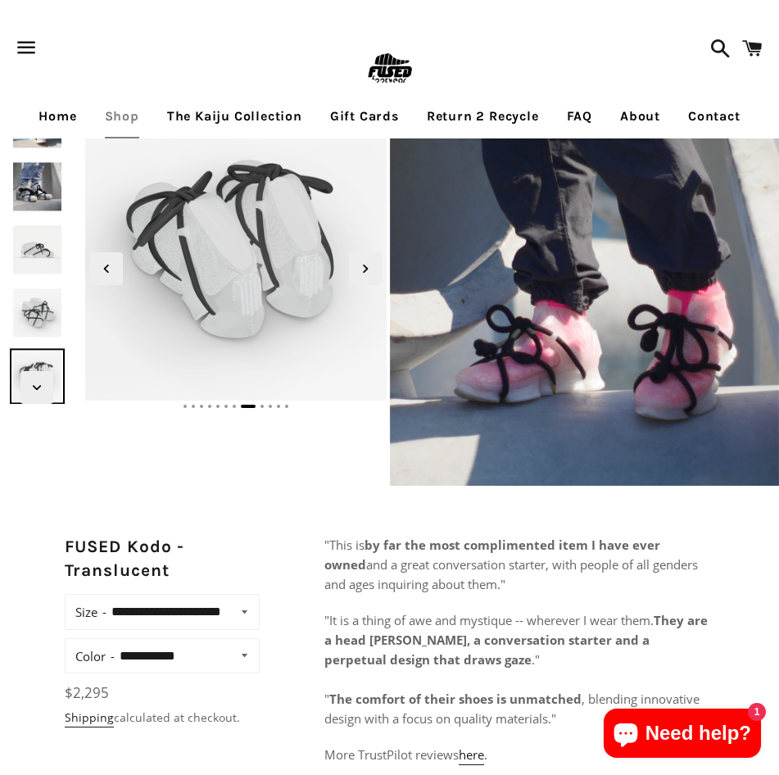
click at [55, 390] on div "Next slide" at bounding box center [37, 387] width 74 height 33
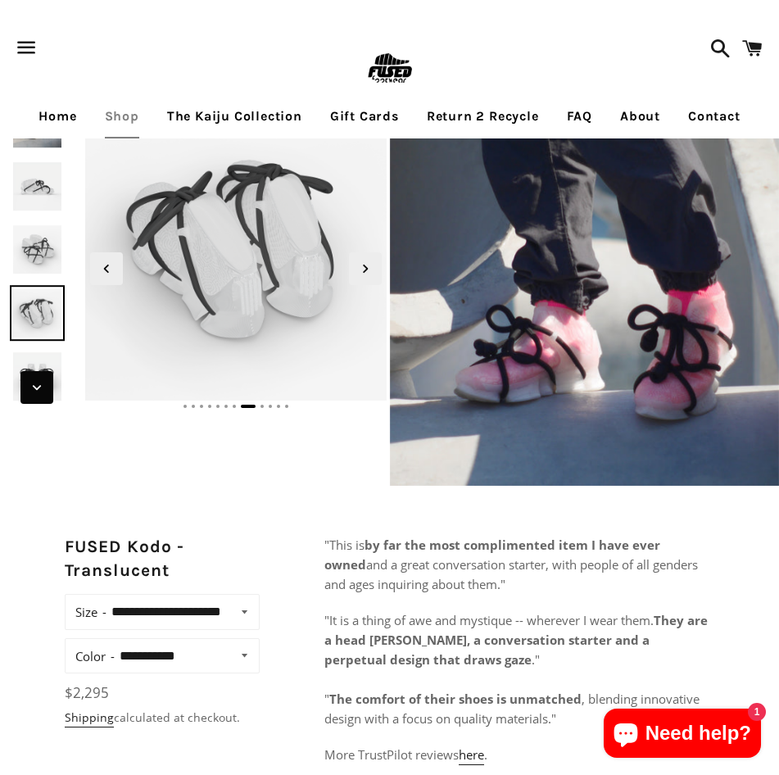
click at [43, 391] on icon "Next slide" at bounding box center [37, 387] width 18 height 18
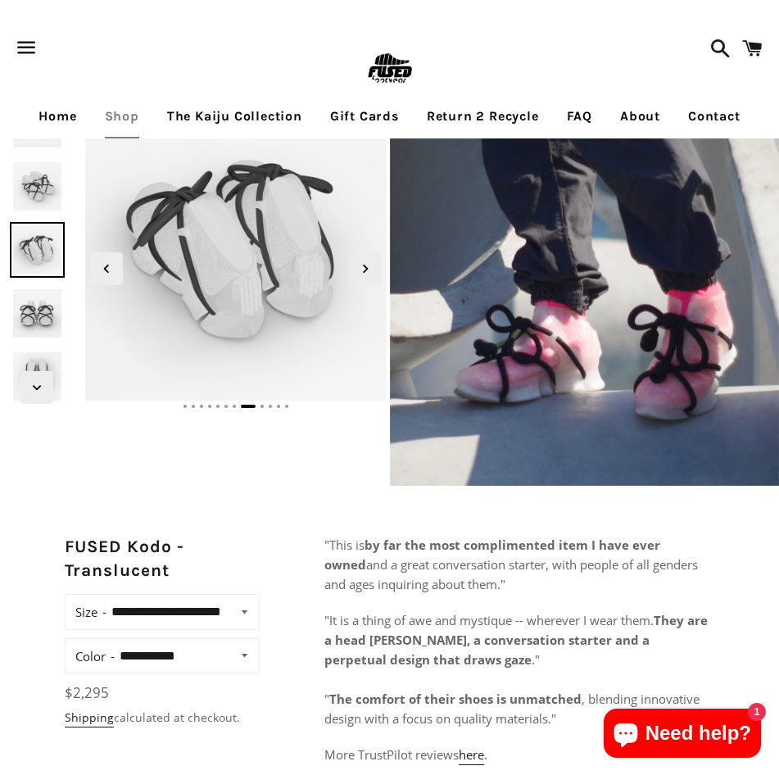
click at [47, 310] on img at bounding box center [37, 313] width 55 height 55
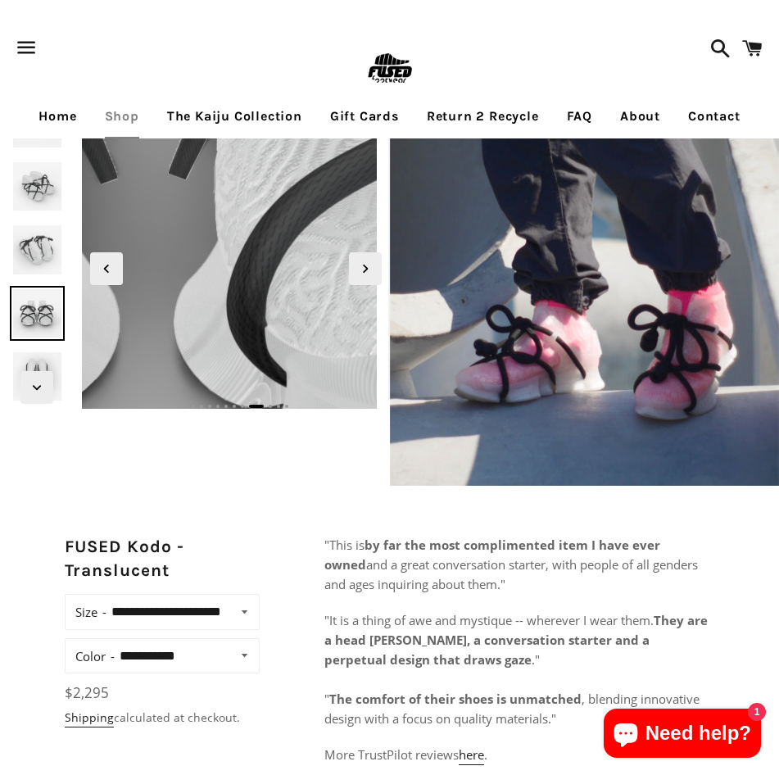
click at [237, 305] on img at bounding box center [161, 48] width 1769 height 1769
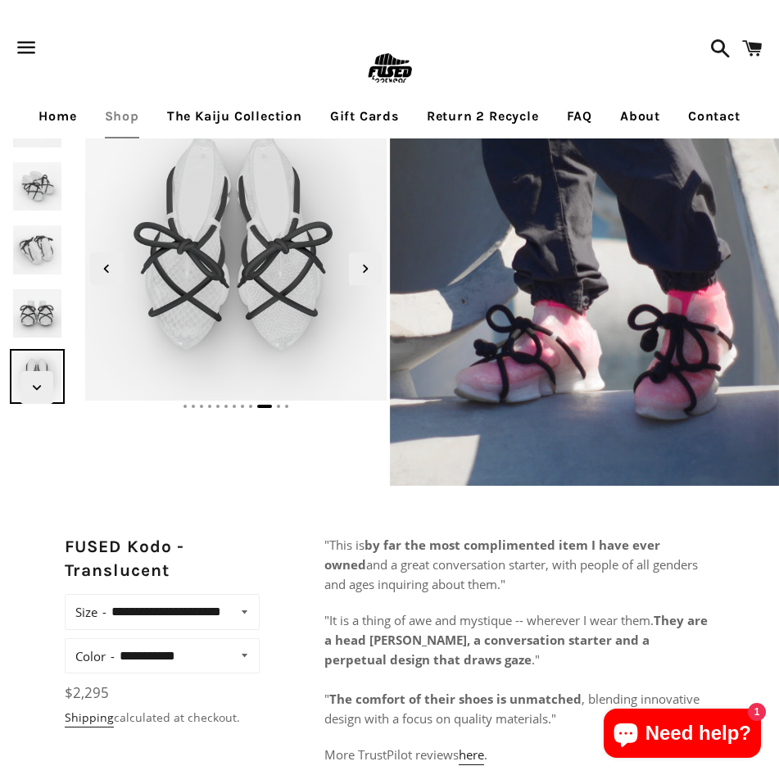
click at [538, 267] on img at bounding box center [585, 291] width 390 height 390
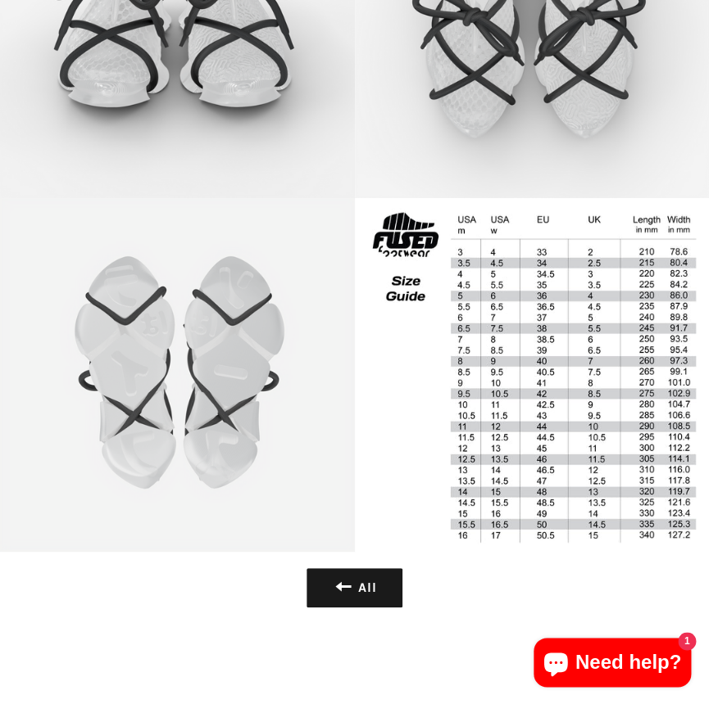
scroll to position [2857, 0]
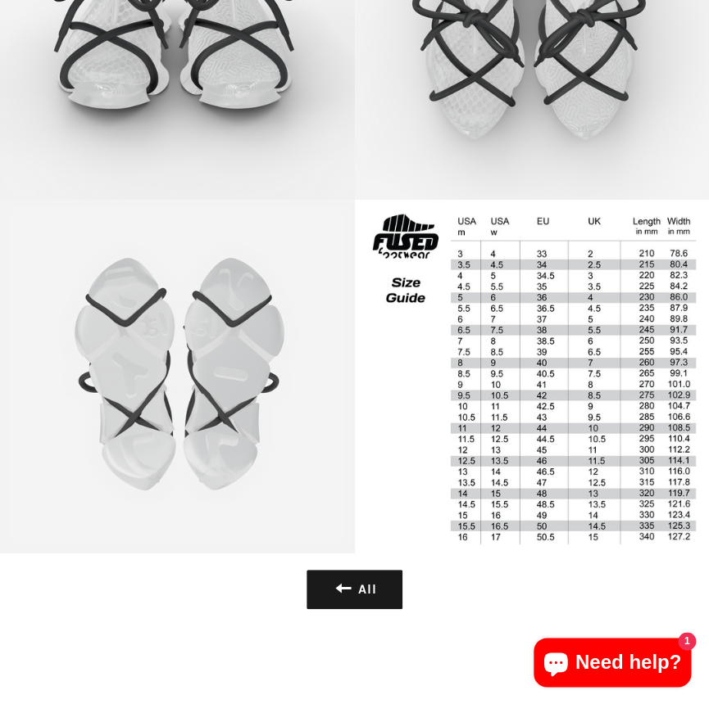
click at [138, 406] on img at bounding box center [177, 377] width 355 height 355
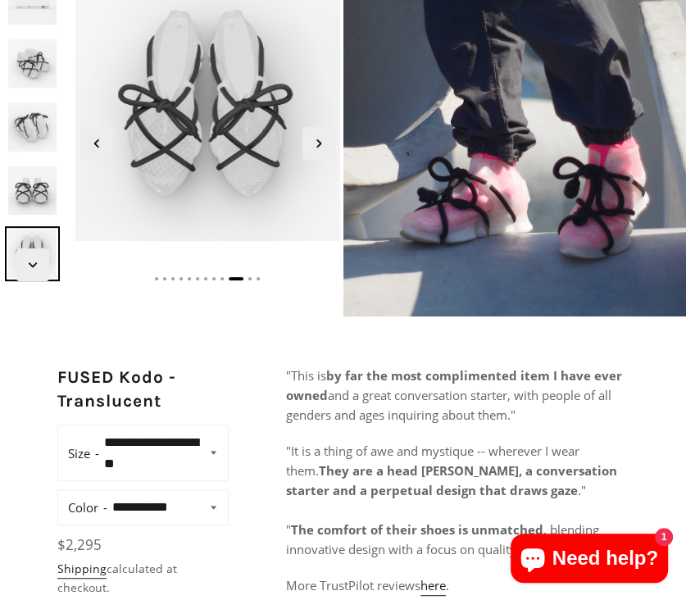
scroll to position [197, 0]
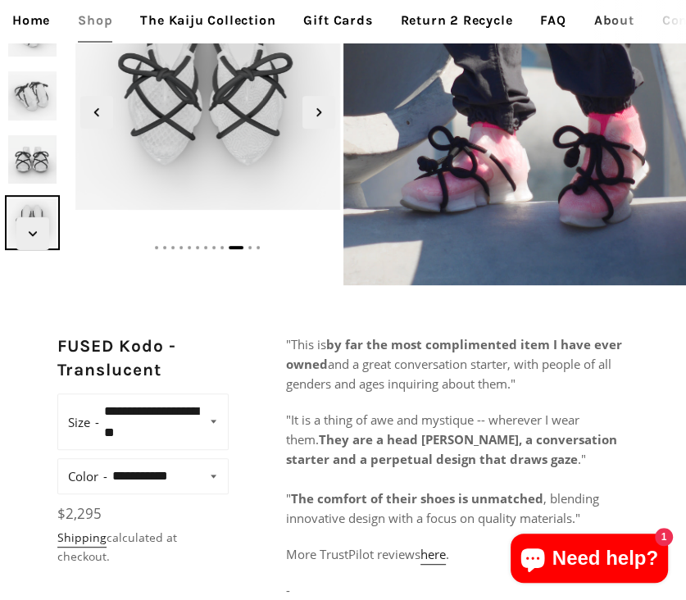
click at [508, 374] on span "and a great conversation starter, with people of all genders and ages inquiring…" at bounding box center [448, 373] width 325 height 36
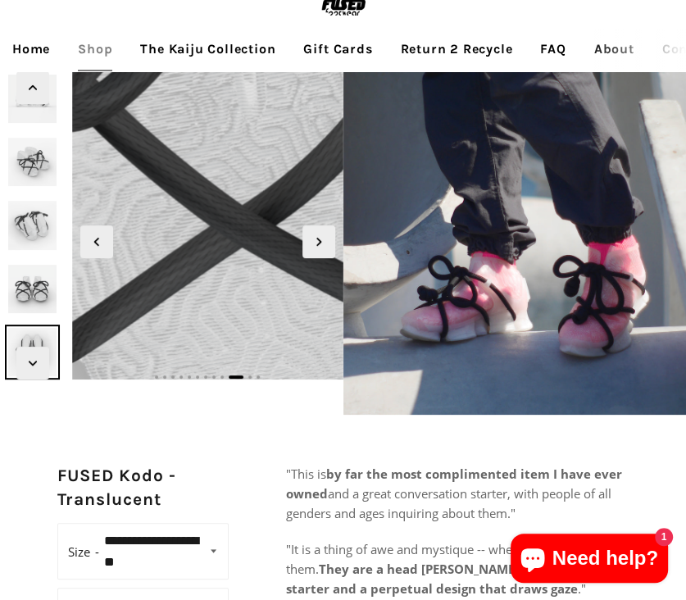
scroll to position [131, 0]
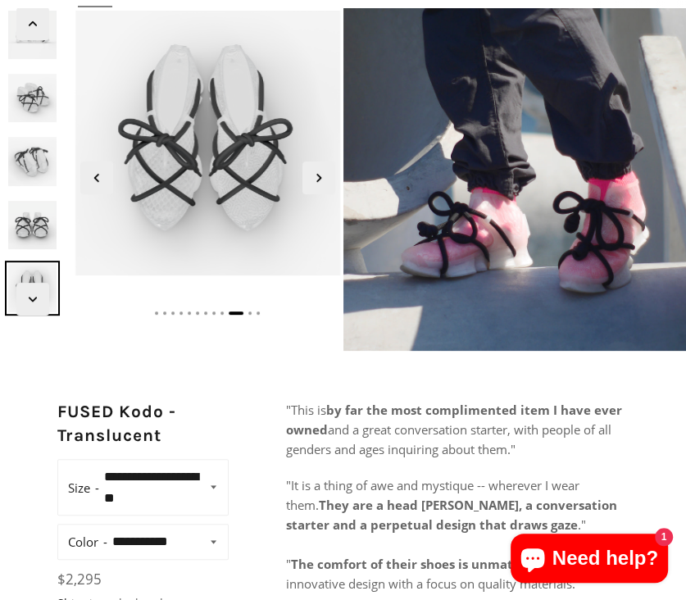
click at [206, 541] on select "**********" at bounding box center [166, 541] width 118 height 25
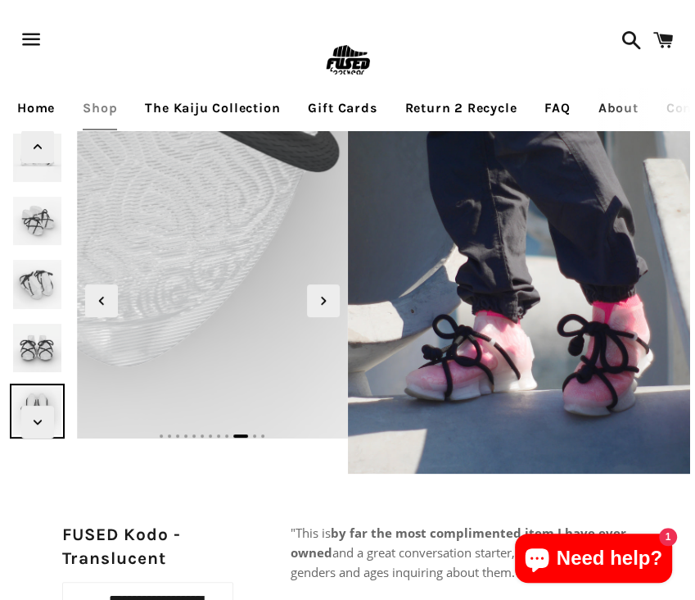
scroll to position [0, 0]
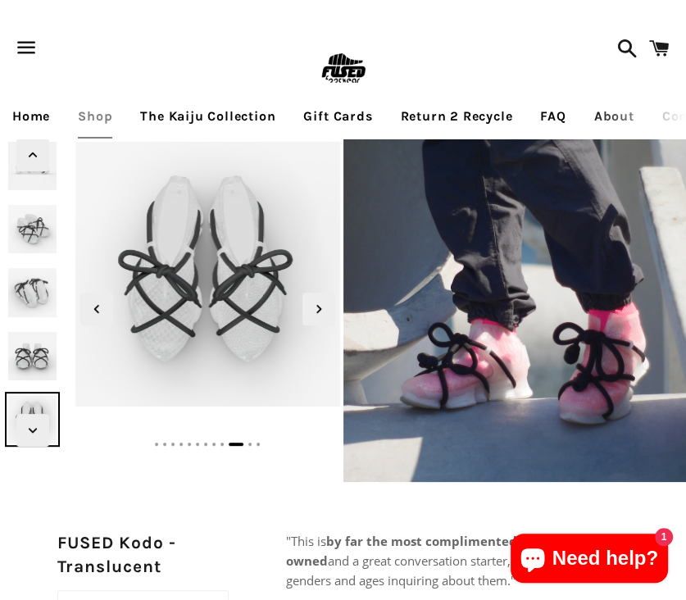
click at [635, 50] on span at bounding box center [623, 48] width 29 height 49
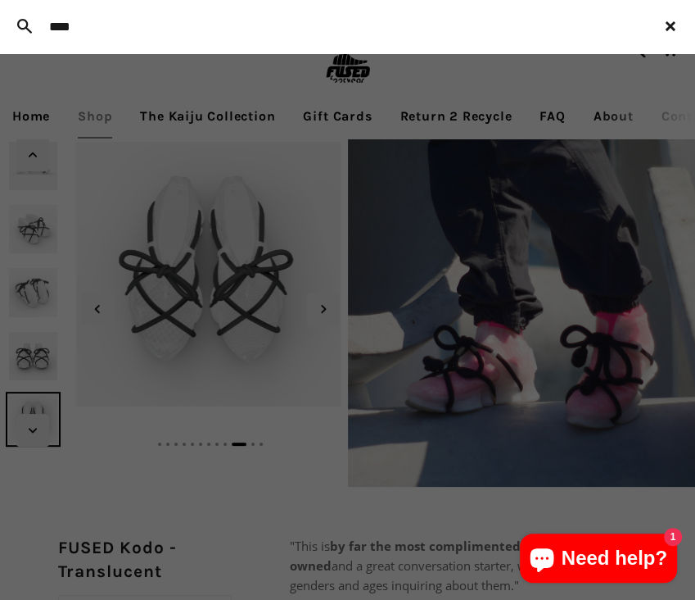
type input "****"
click at [8, 4] on button "Search" at bounding box center [24, 26] width 33 height 45
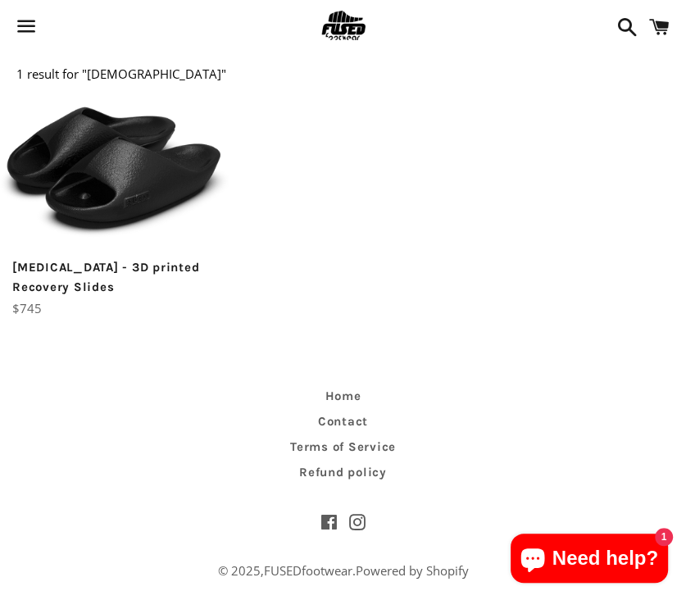
click at [145, 213] on img at bounding box center [114, 168] width 229 height 145
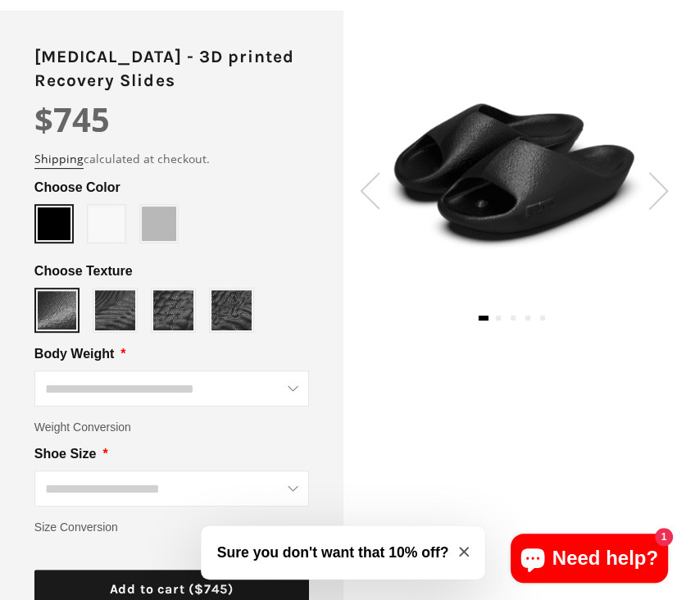
scroll to position [262, 0]
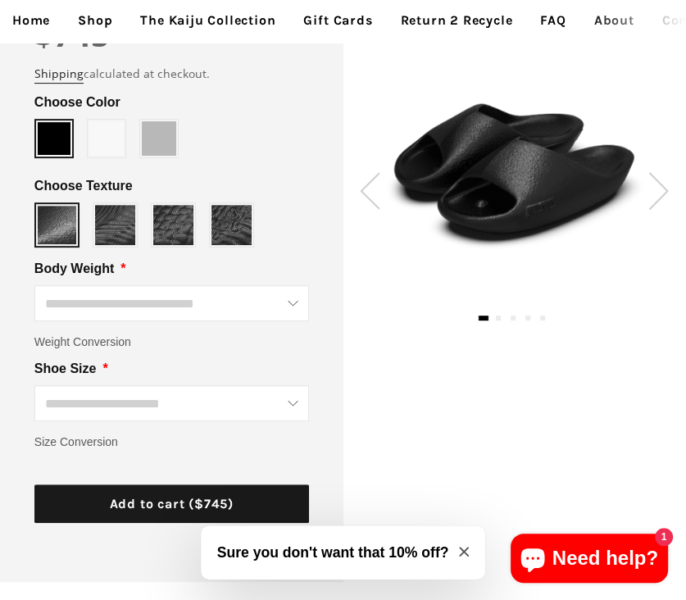
click at [113, 138] on span at bounding box center [106, 138] width 34 height 34
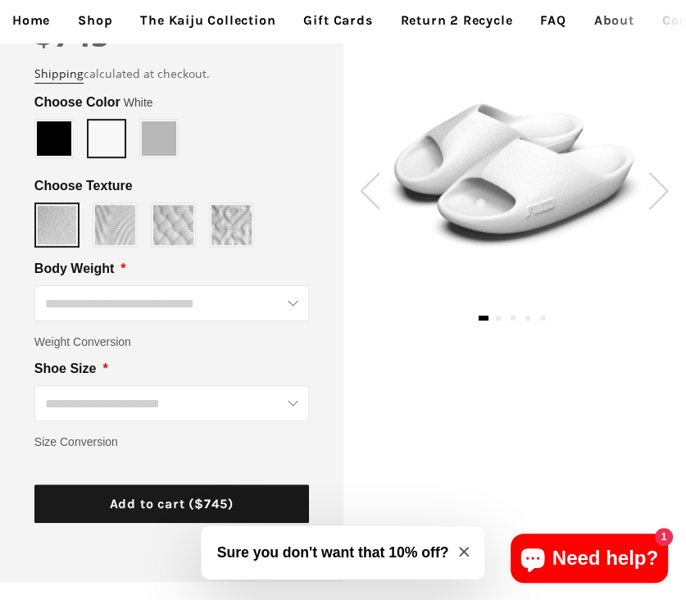
click at [165, 147] on span at bounding box center [159, 138] width 34 height 34
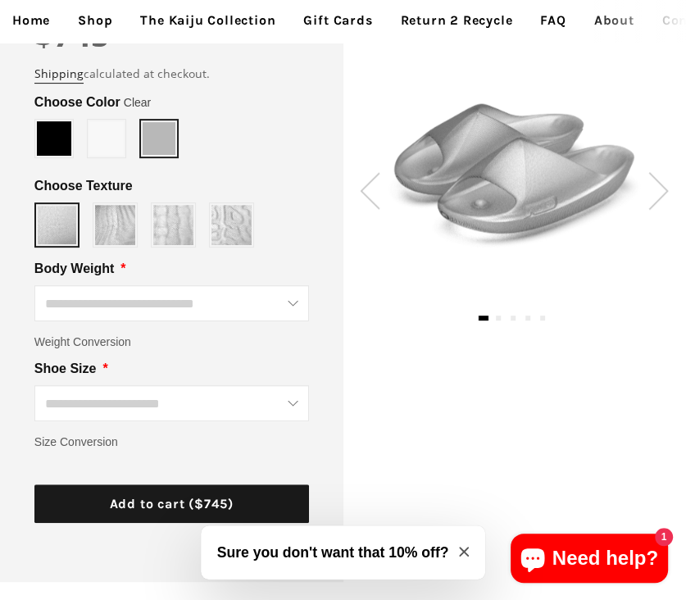
click at [69, 141] on span at bounding box center [54, 138] width 34 height 34
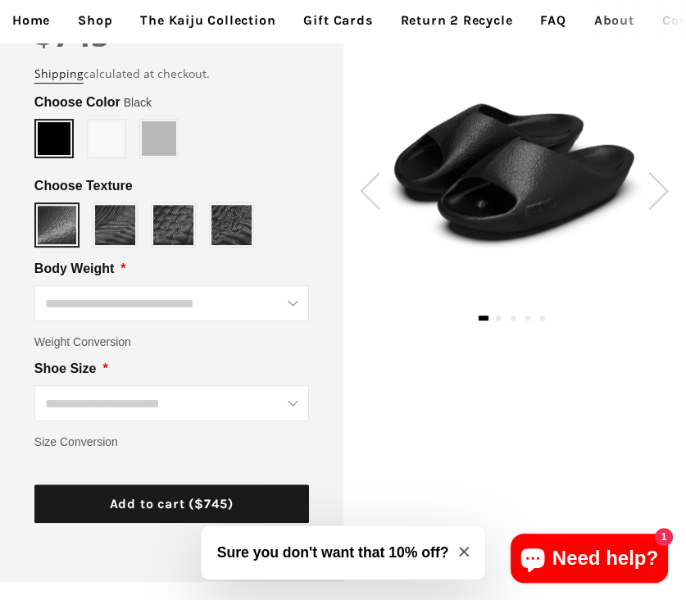
type input "*****"
drag, startPoint x: 95, startPoint y: 151, endPoint x: 109, endPoint y: 151, distance: 13.9
click at [96, 151] on span at bounding box center [106, 138] width 34 height 34
